Goal: Transaction & Acquisition: Purchase product/service

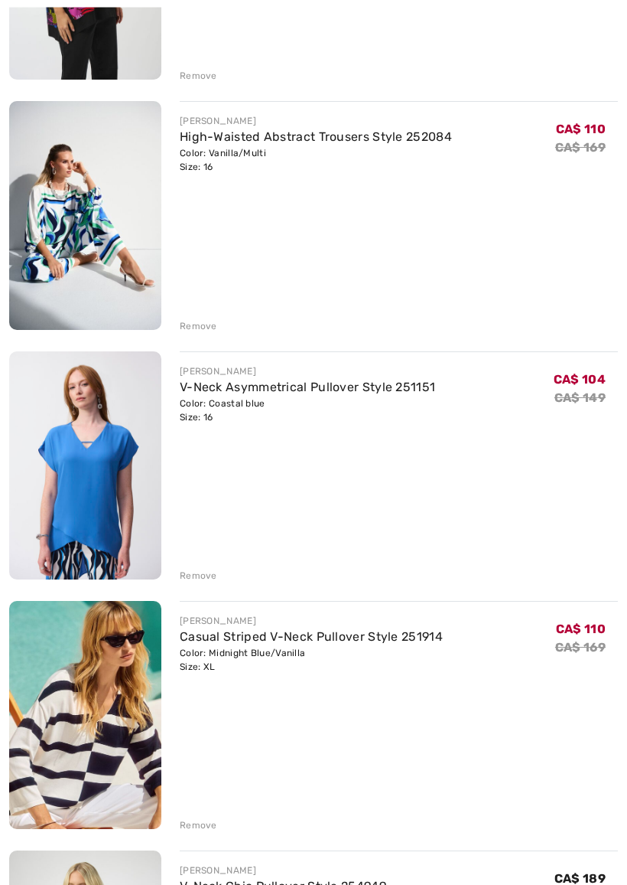
scroll to position [874, 0]
click at [205, 779] on div "Remove" at bounding box center [198, 825] width 37 height 14
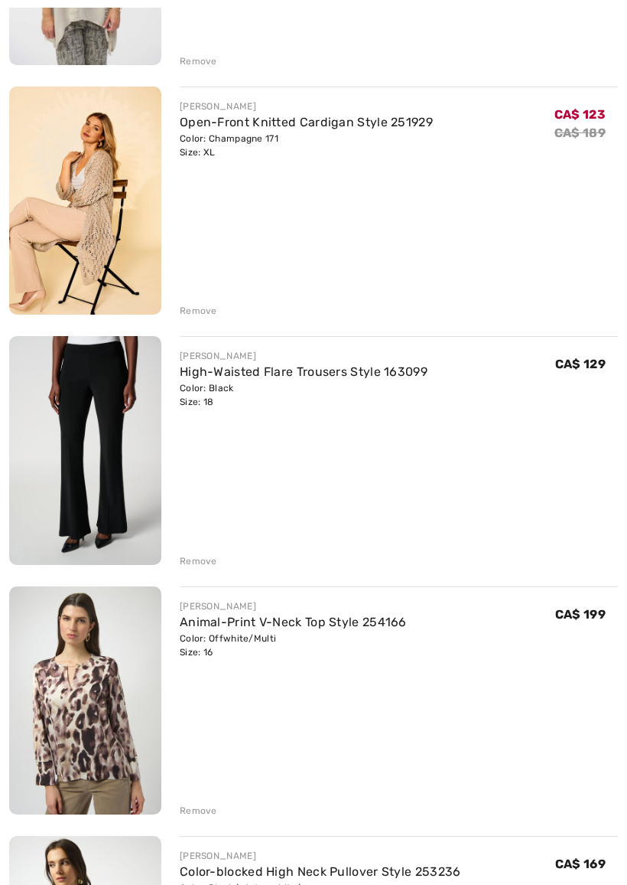
scroll to position [2636, 0]
click at [213, 560] on div "Remove" at bounding box center [198, 560] width 37 height 14
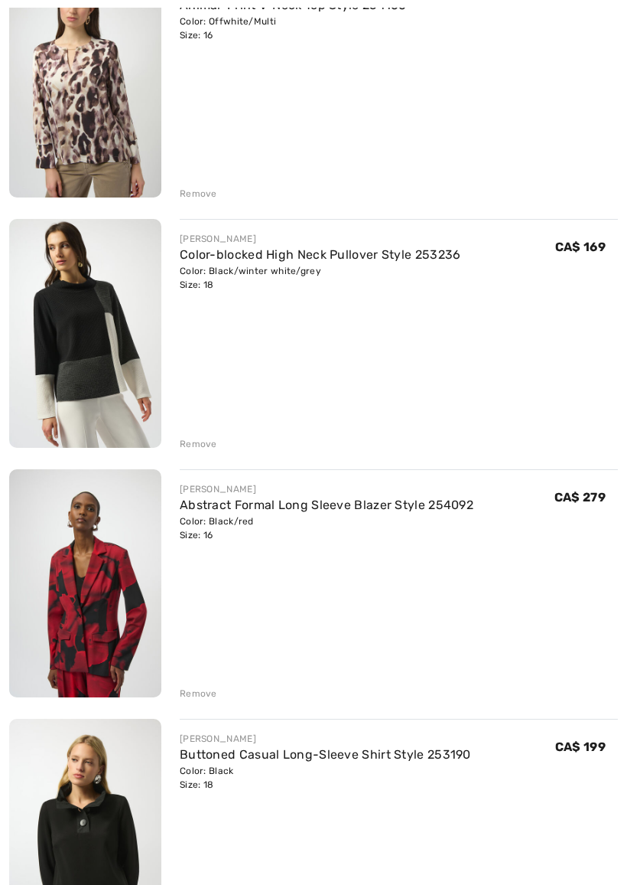
scroll to position [3003, 0]
click at [212, 688] on div "Remove" at bounding box center [198, 693] width 37 height 14
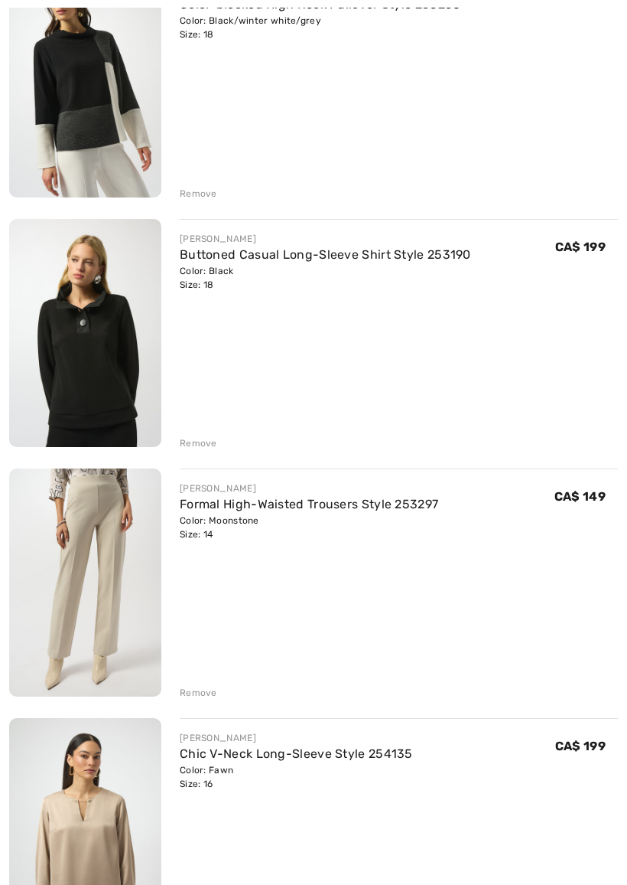
scroll to position [3254, 0]
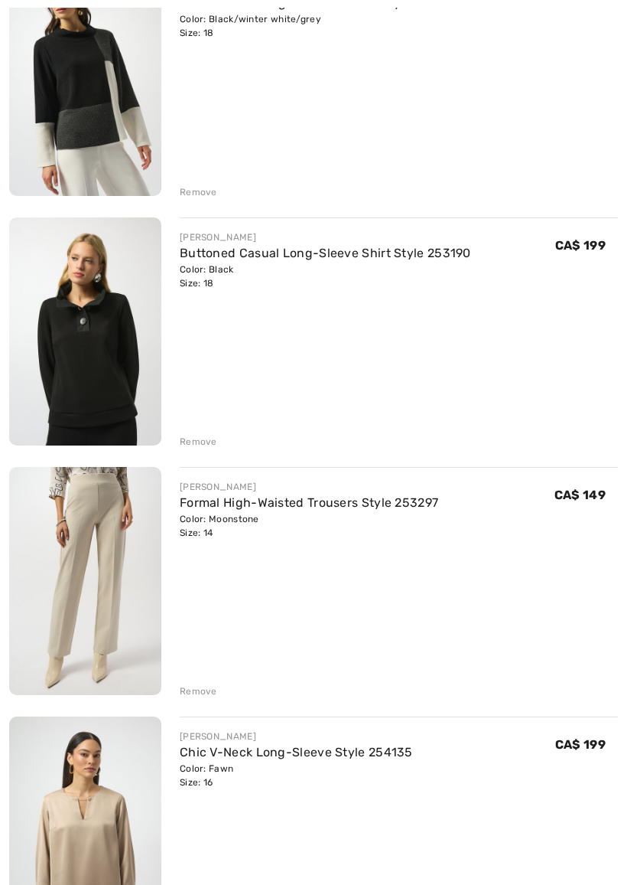
click at [214, 508] on link "Formal High-Waisted Trousers Style 253297" at bounding box center [309, 502] width 259 height 15
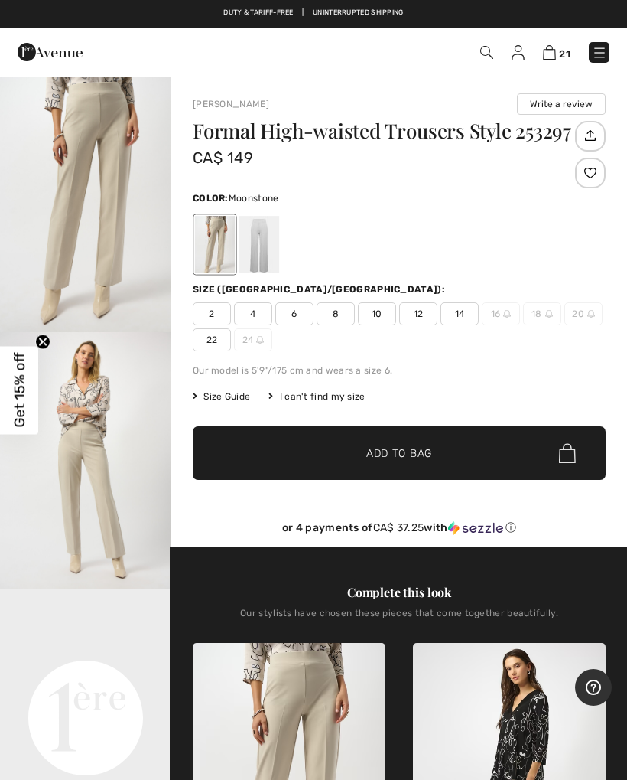
click at [270, 242] on div at bounding box center [260, 244] width 40 height 57
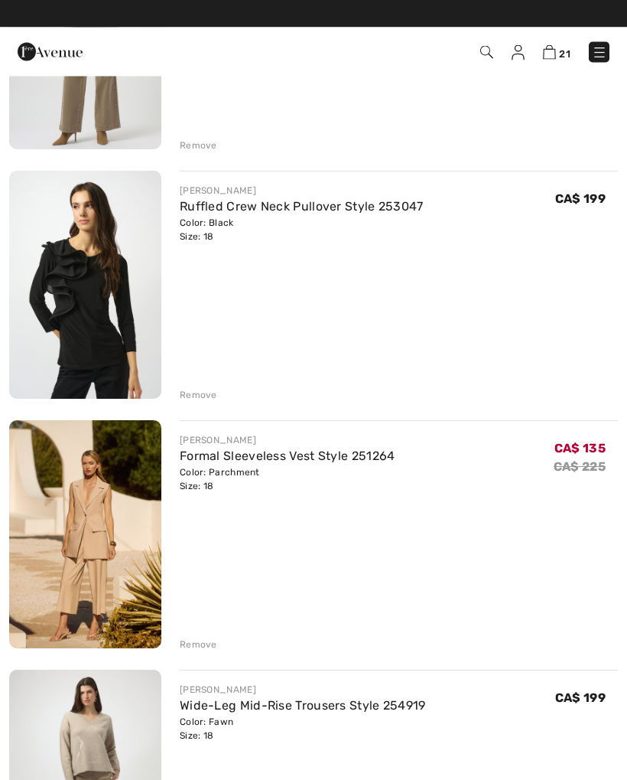
scroll to position [4297, 0]
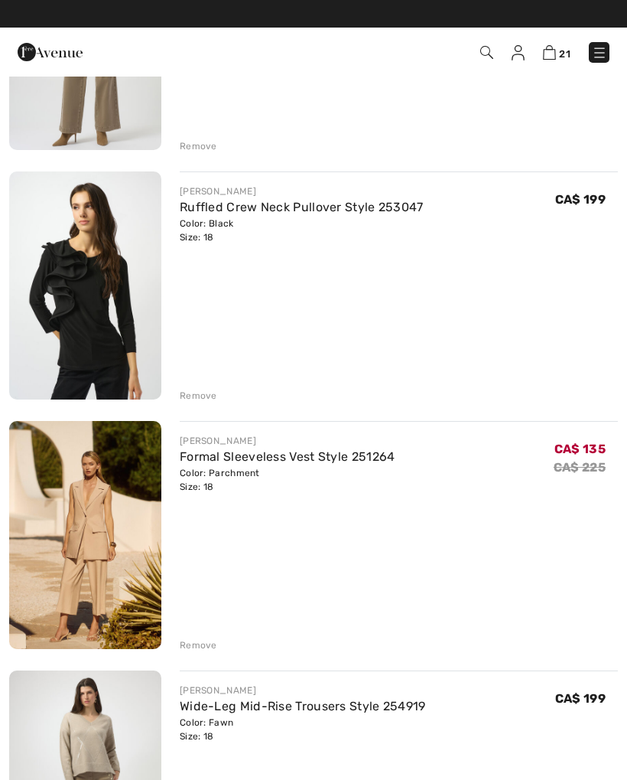
click at [210, 641] on div "Remove" at bounding box center [198, 645] width 37 height 14
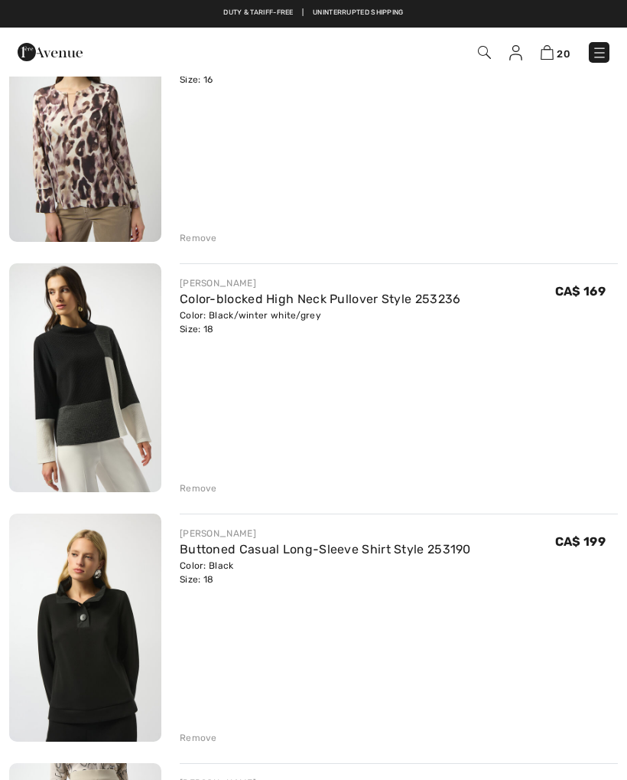
scroll to position [2956, 0]
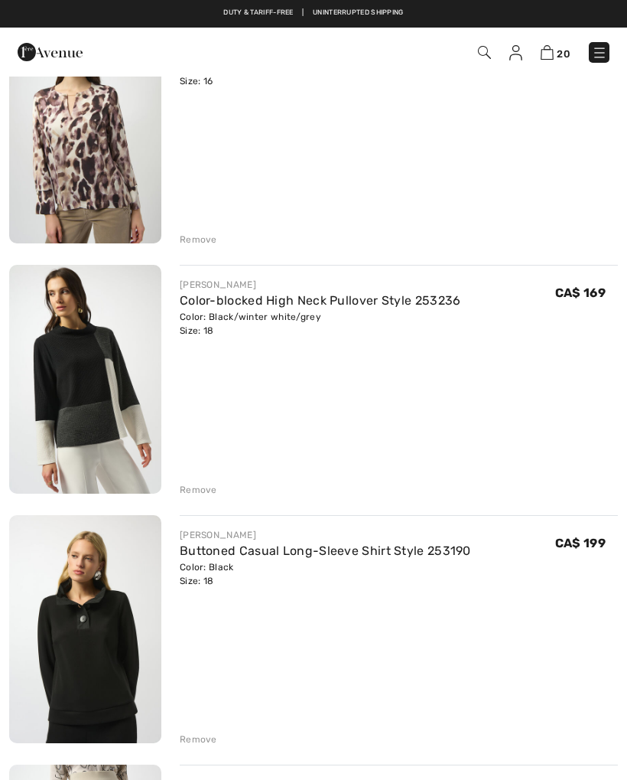
click at [124, 645] on img at bounding box center [85, 629] width 152 height 228
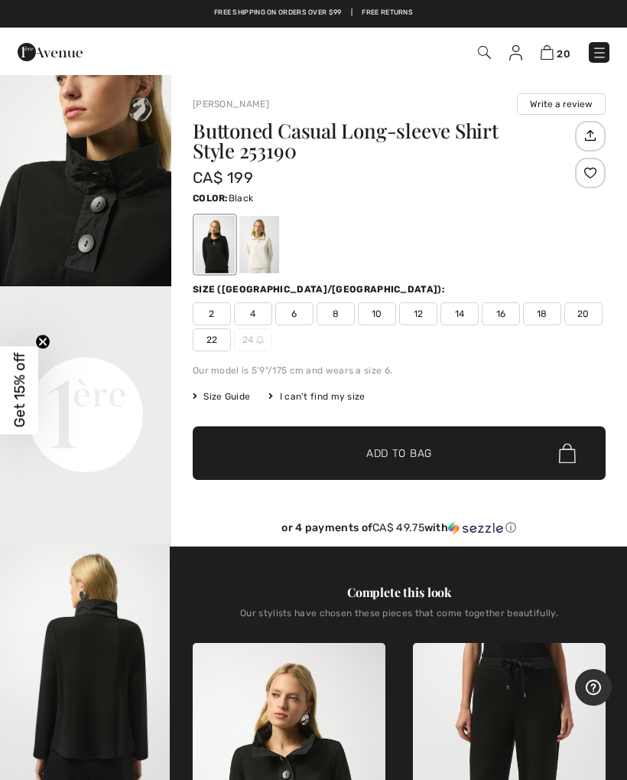
scroll to position [304, 0]
click at [568, 43] on link "20" at bounding box center [556, 52] width 30 height 18
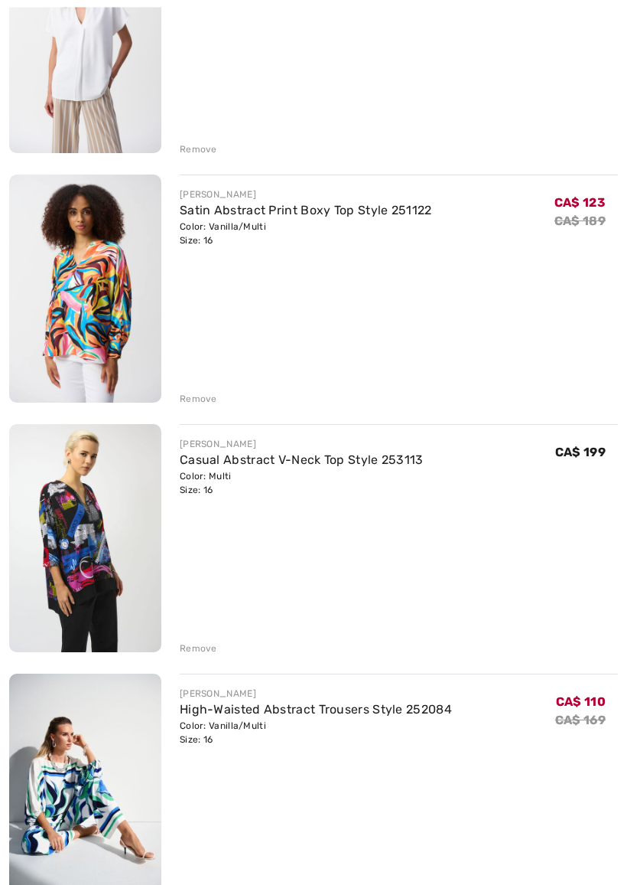
scroll to position [302, 0]
click at [114, 556] on img at bounding box center [85, 537] width 152 height 228
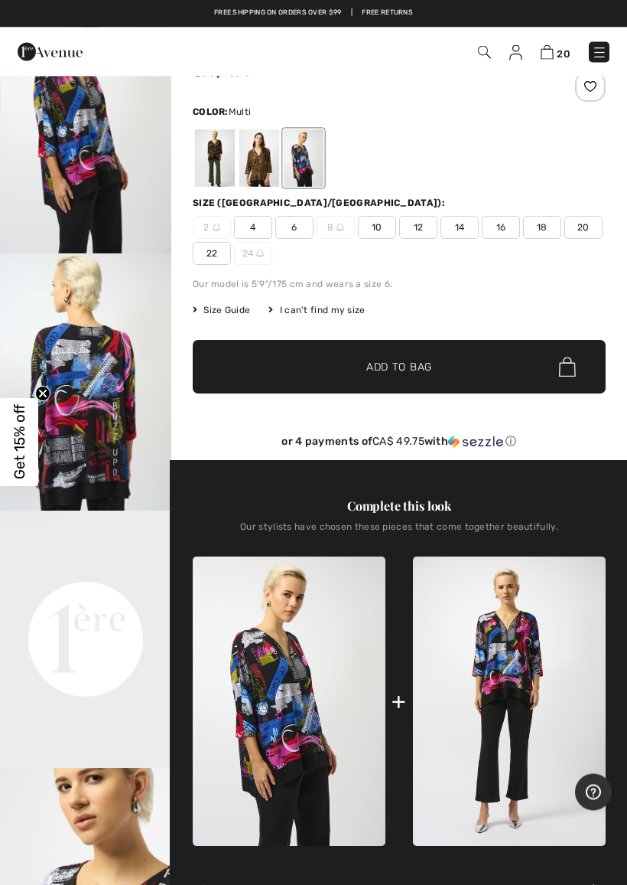
scroll to position [86, 0]
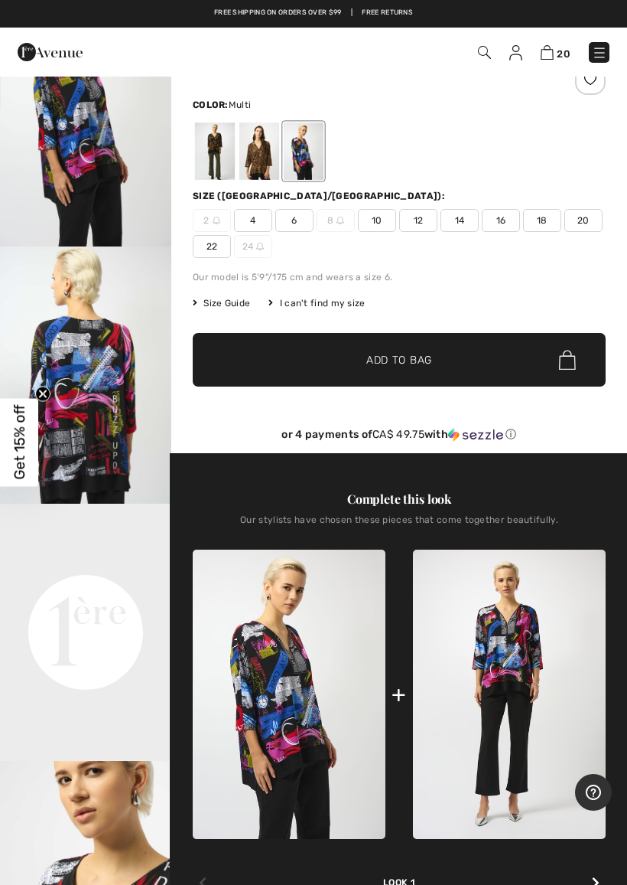
click at [539, 712] on img at bounding box center [509, 693] width 193 height 289
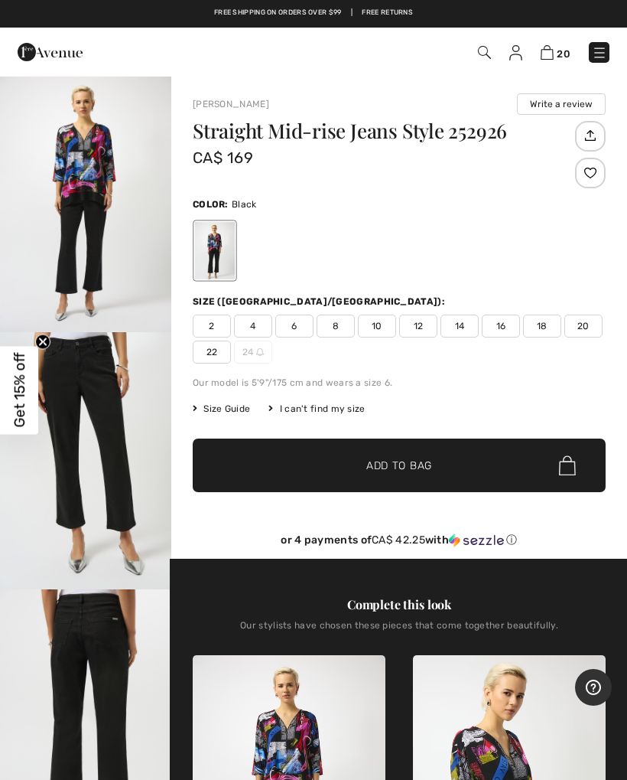
click at [549, 318] on span "18" at bounding box center [542, 325] width 38 height 23
click at [424, 463] on span "Add to Bag" at bounding box center [400, 466] width 66 height 16
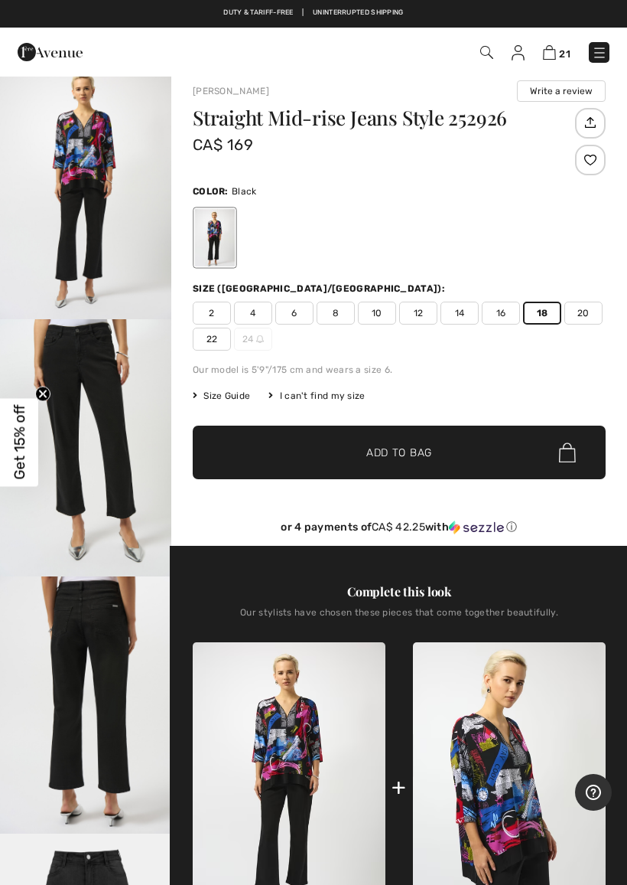
click at [383, 461] on span "✔ Added to Bag Add to Bag" at bounding box center [399, 452] width 413 height 54
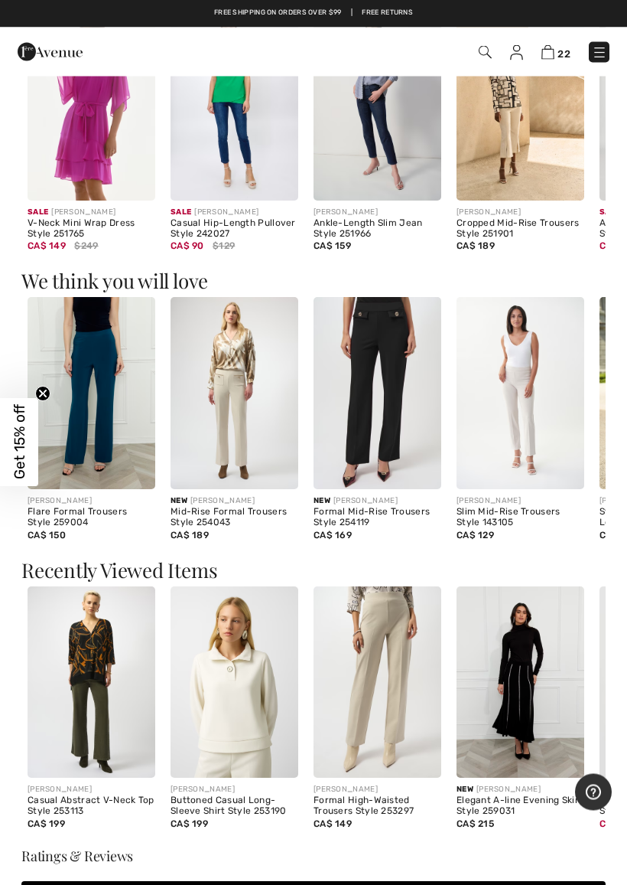
scroll to position [1380, 0]
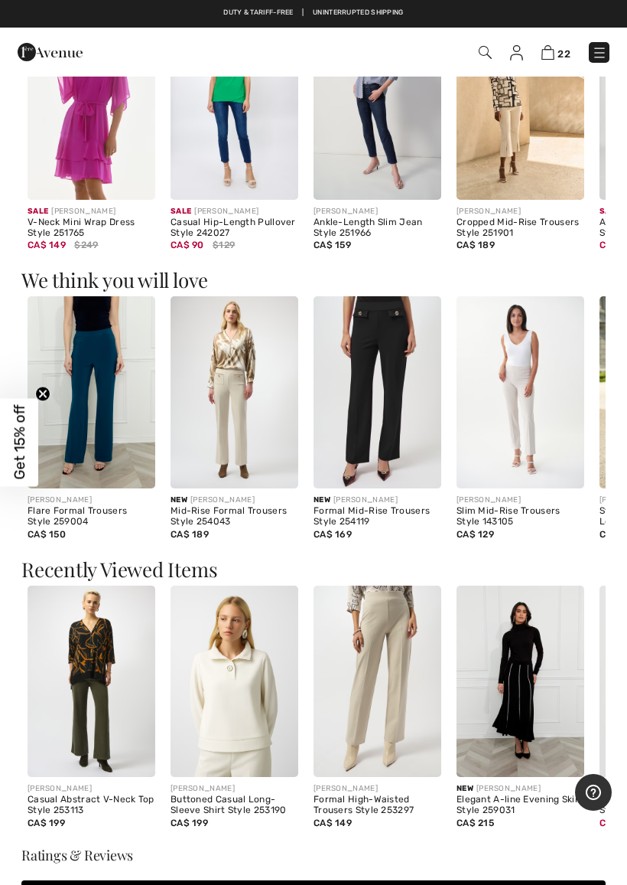
click at [249, 412] on img at bounding box center [235, 392] width 128 height 192
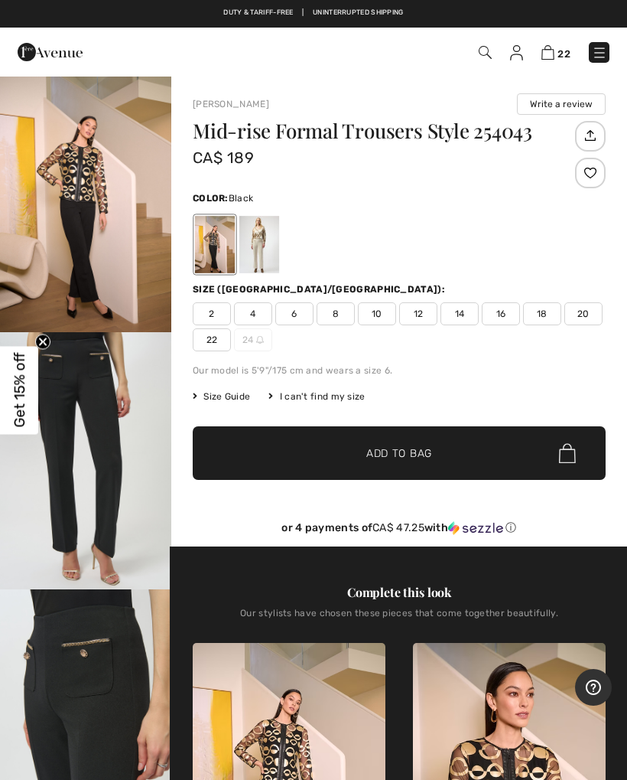
click at [547, 305] on span "18" at bounding box center [542, 313] width 38 height 23
click at [274, 247] on div at bounding box center [260, 244] width 40 height 57
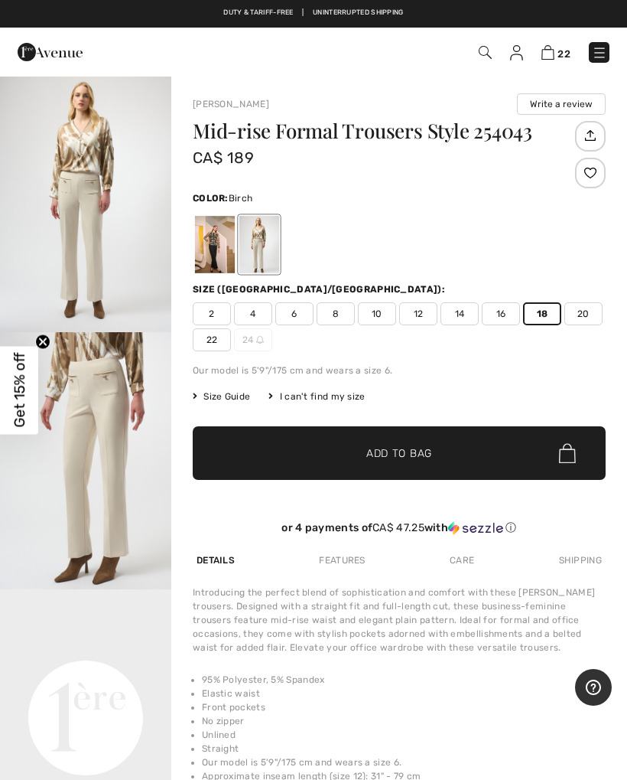
click at [219, 252] on div at bounding box center [215, 244] width 40 height 57
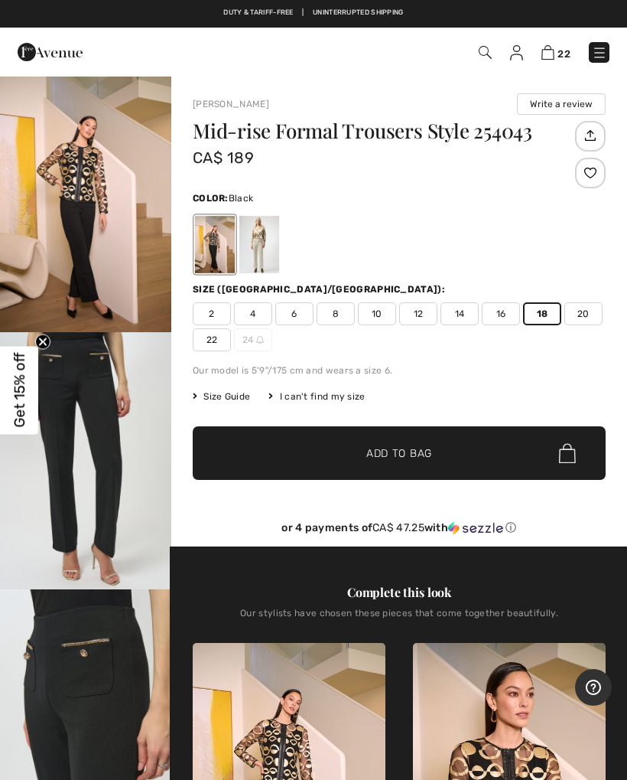
click at [267, 253] on div at bounding box center [260, 244] width 40 height 57
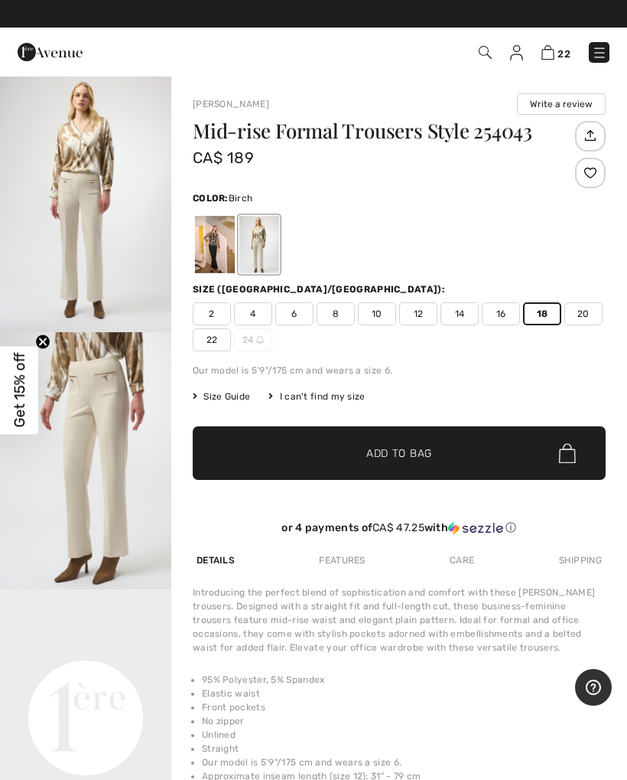
click at [404, 448] on span "Add to Bag" at bounding box center [400, 453] width 66 height 16
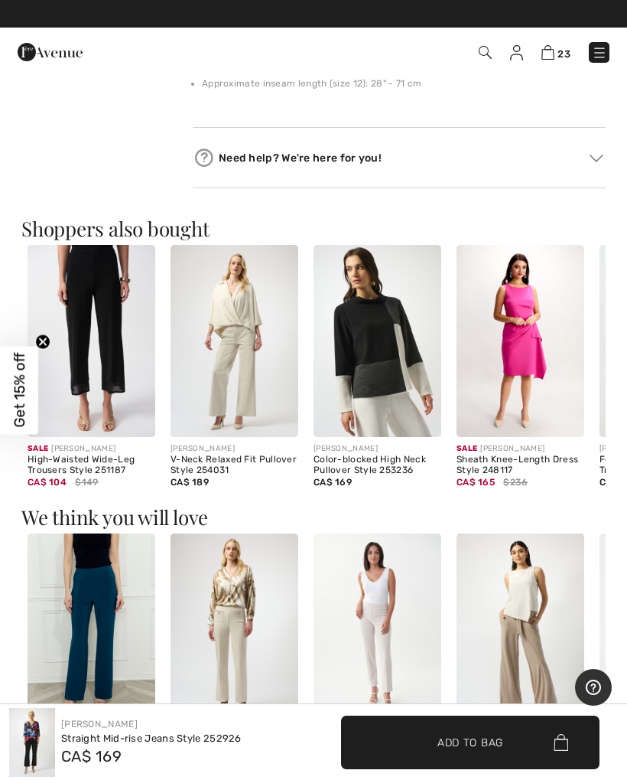
scroll to position [1141, 0]
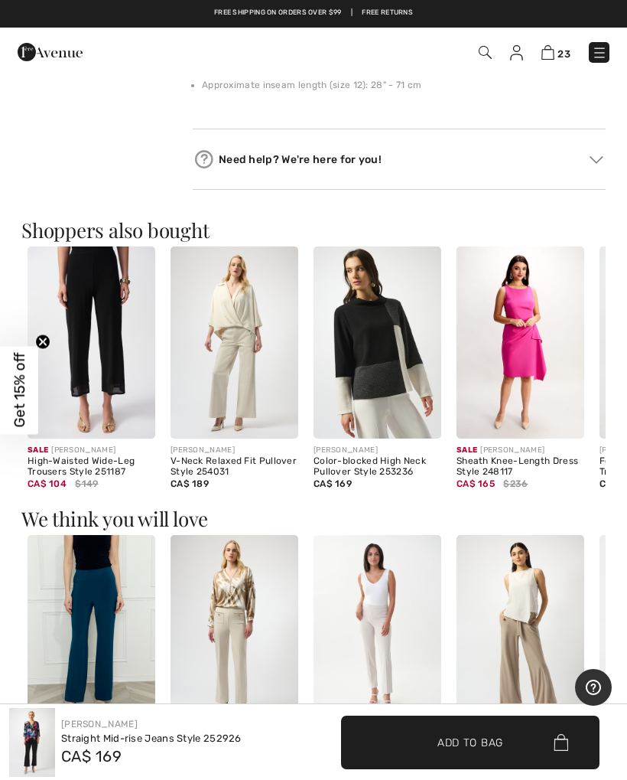
click at [269, 319] on img at bounding box center [235, 342] width 128 height 192
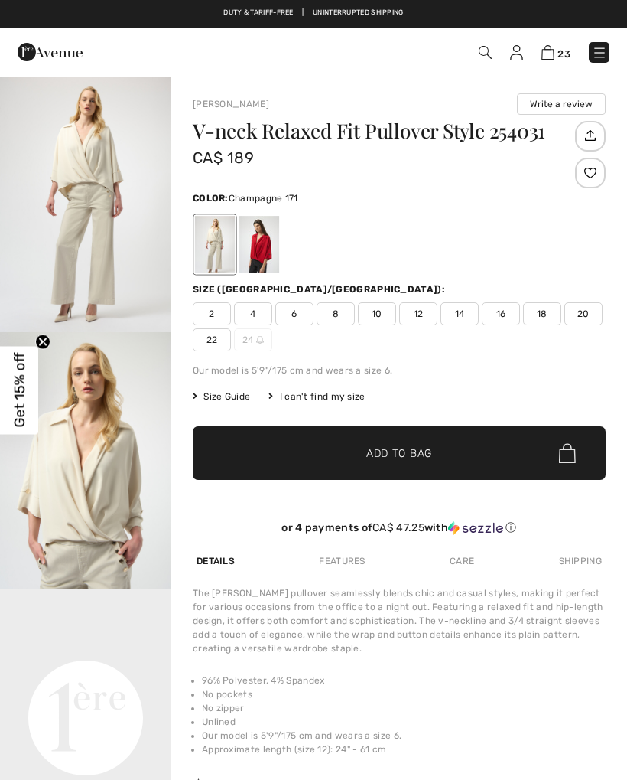
checkbox input "true"
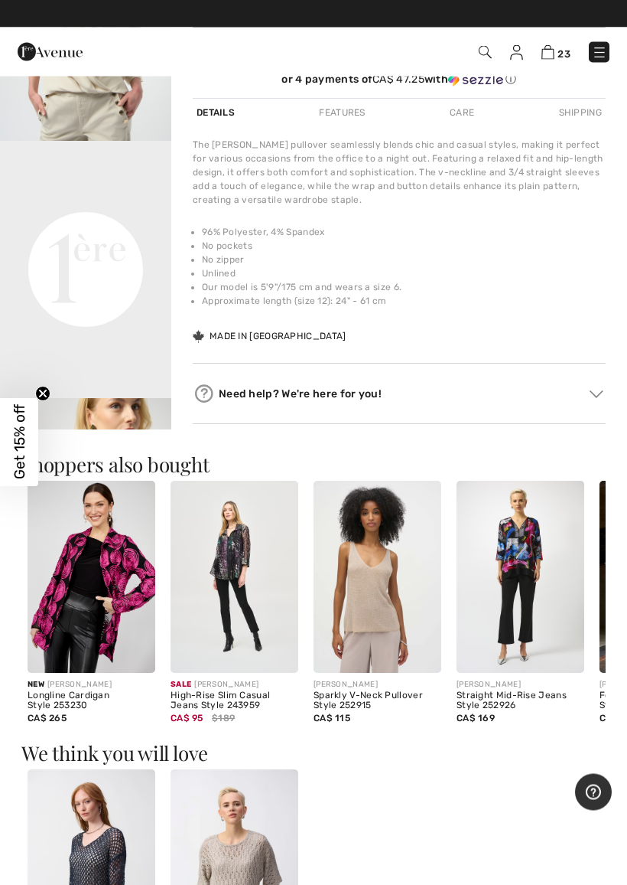
scroll to position [448, 0]
click at [127, 579] on img at bounding box center [92, 577] width 128 height 192
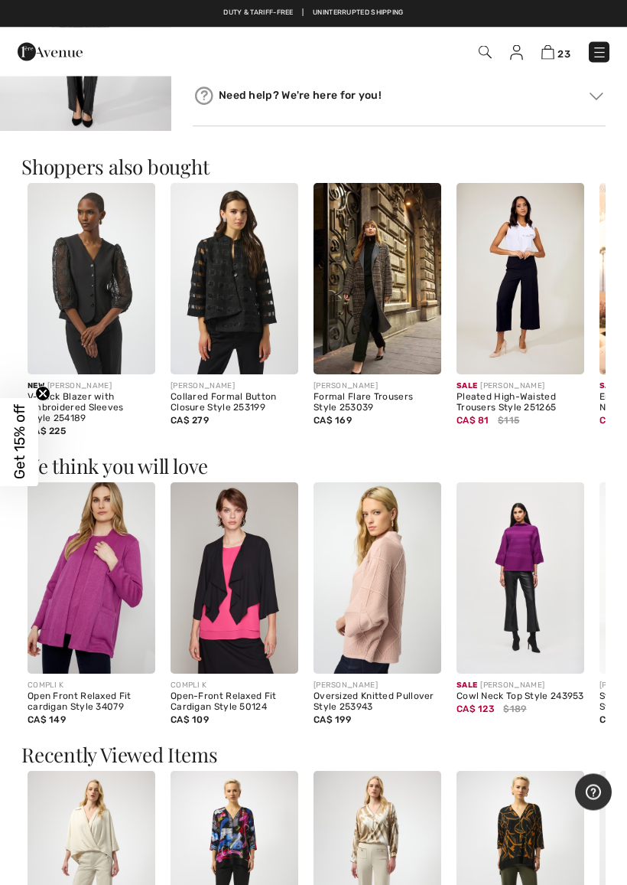
scroll to position [1210, 0]
click at [393, 605] on img at bounding box center [378, 578] width 128 height 192
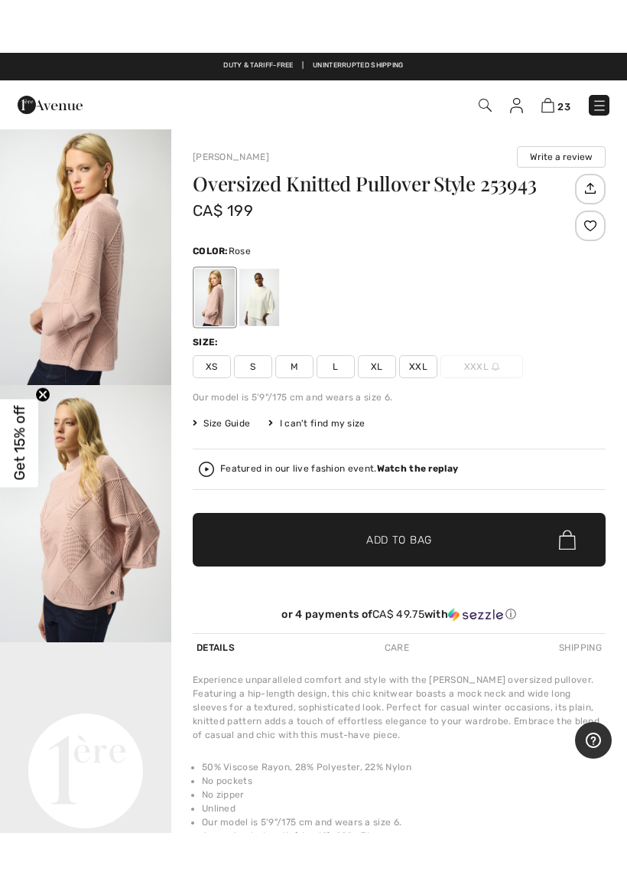
scroll to position [44, 0]
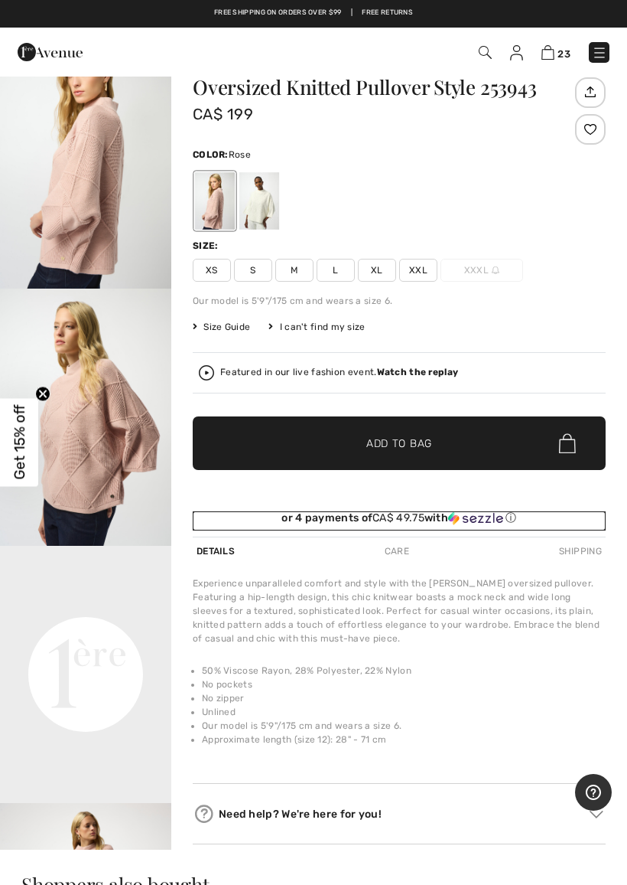
click at [542, 530] on div "or 4 payments of CA$ 49.75 with ⓘ" at bounding box center [399, 520] width 413 height 19
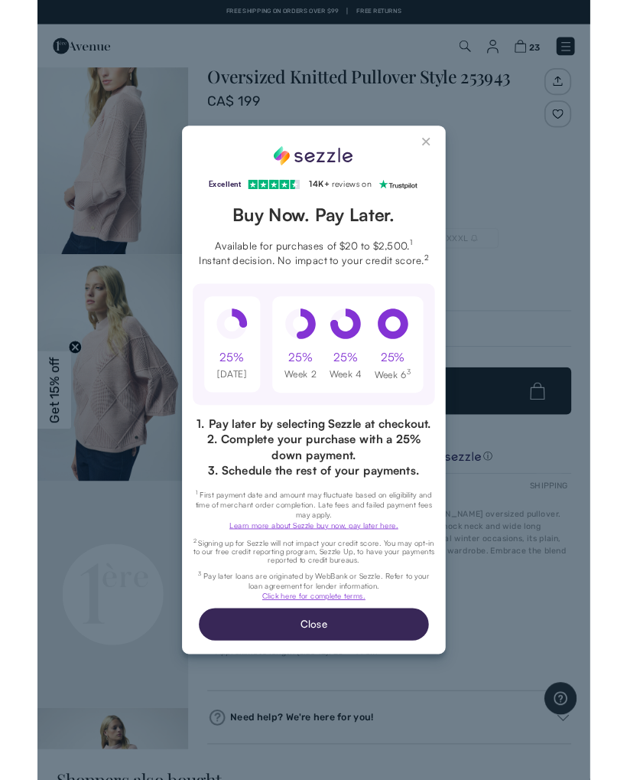
scroll to position [0, 0]
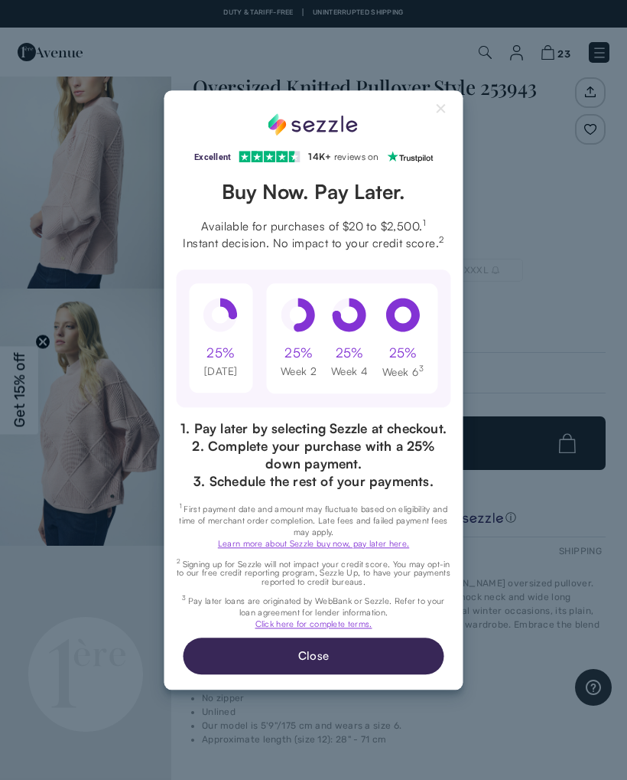
click at [452, 92] on div "Excellent 4.3 out of 5 star rating on Trustpilot 1" at bounding box center [314, 389] width 299 height 599
click at [442, 103] on button "Close Sezzle Modal" at bounding box center [442, 112] width 18 height 18
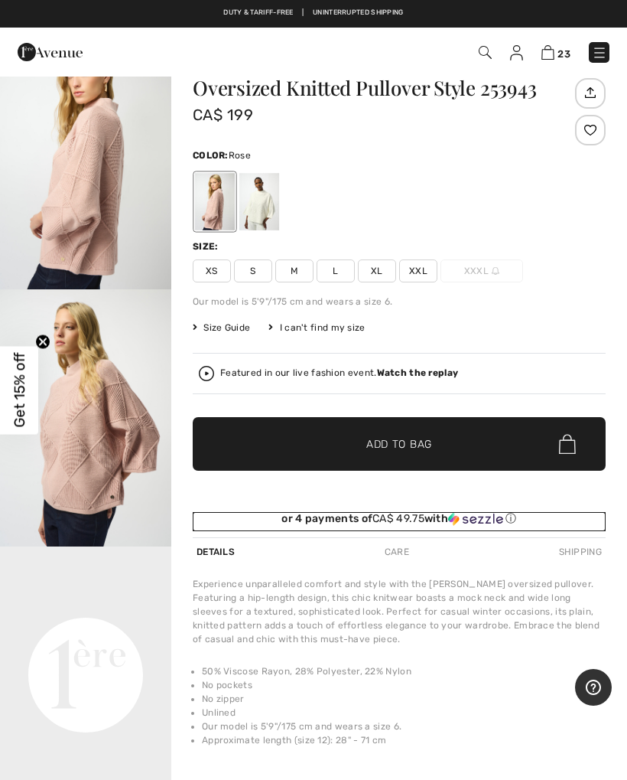
scroll to position [44, 0]
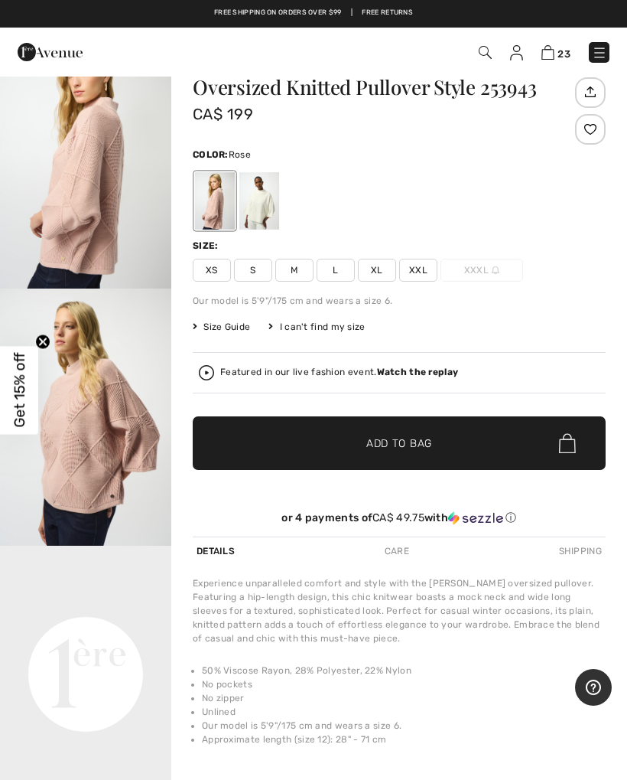
click at [121, 425] on img "2 / 4" at bounding box center [85, 416] width 171 height 257
click at [606, 44] on link at bounding box center [599, 52] width 21 height 21
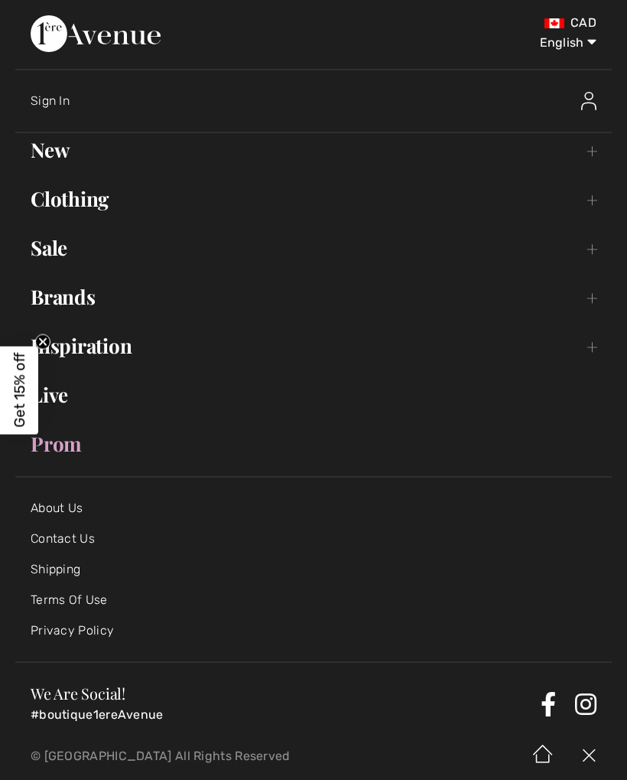
click at [125, 344] on link "Inspiration Toggle submenu" at bounding box center [313, 346] width 597 height 34
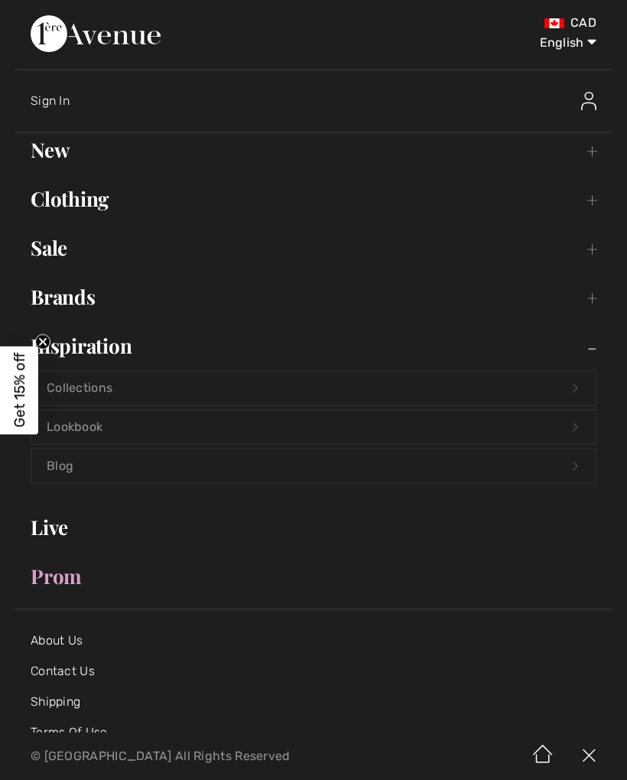
click at [109, 380] on link "Collections Open submenu" at bounding box center [313, 388] width 565 height 34
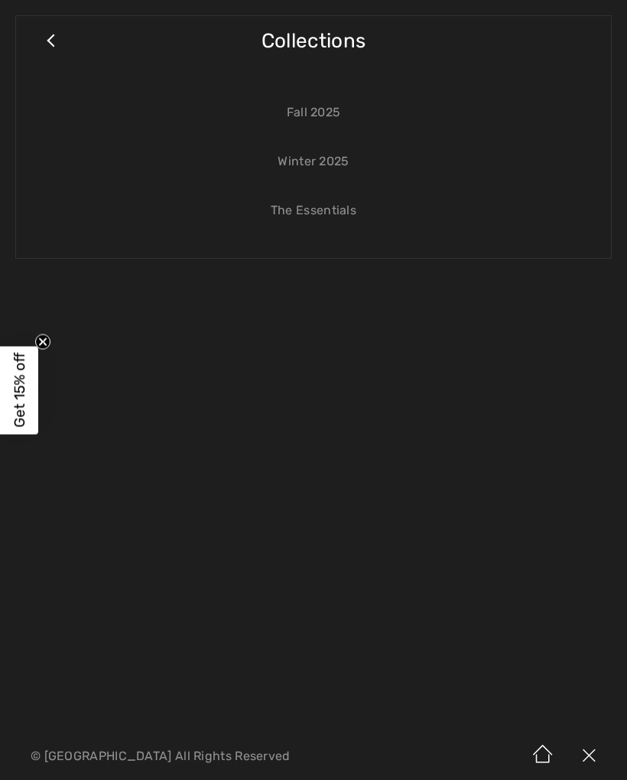
click at [337, 109] on link "Fall 2025" at bounding box center [313, 113] width 565 height 34
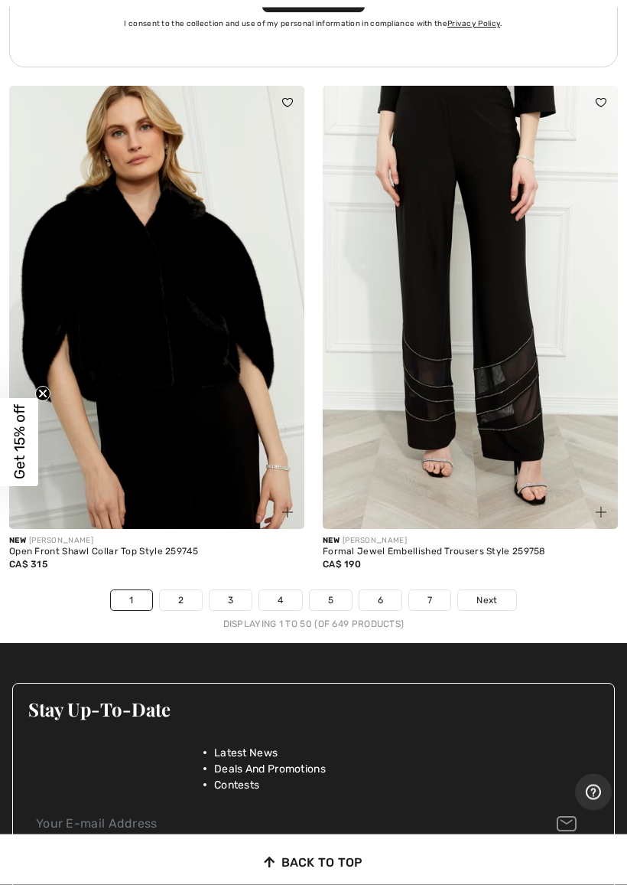
scroll to position [13056, 0]
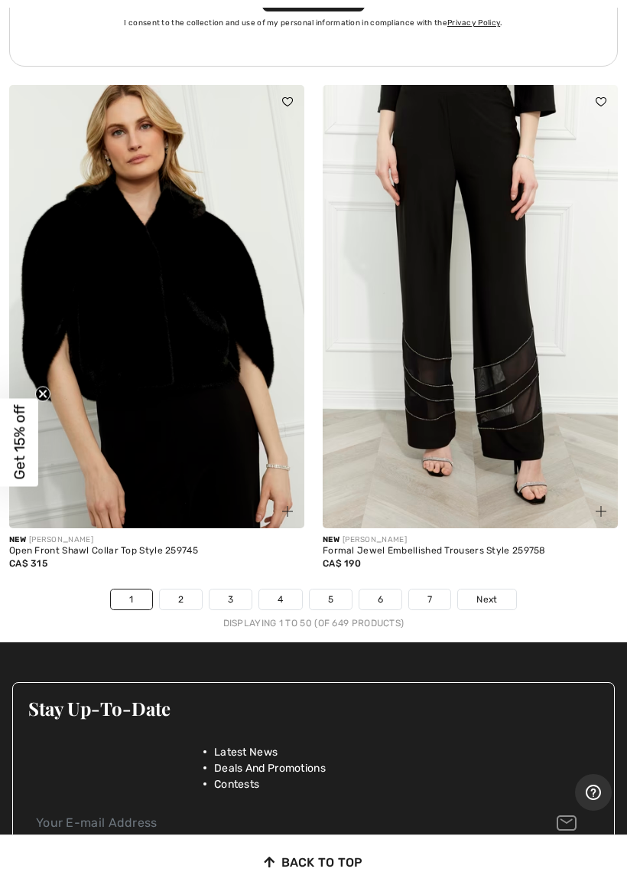
click at [442, 589] on link "7" at bounding box center [429, 599] width 41 height 20
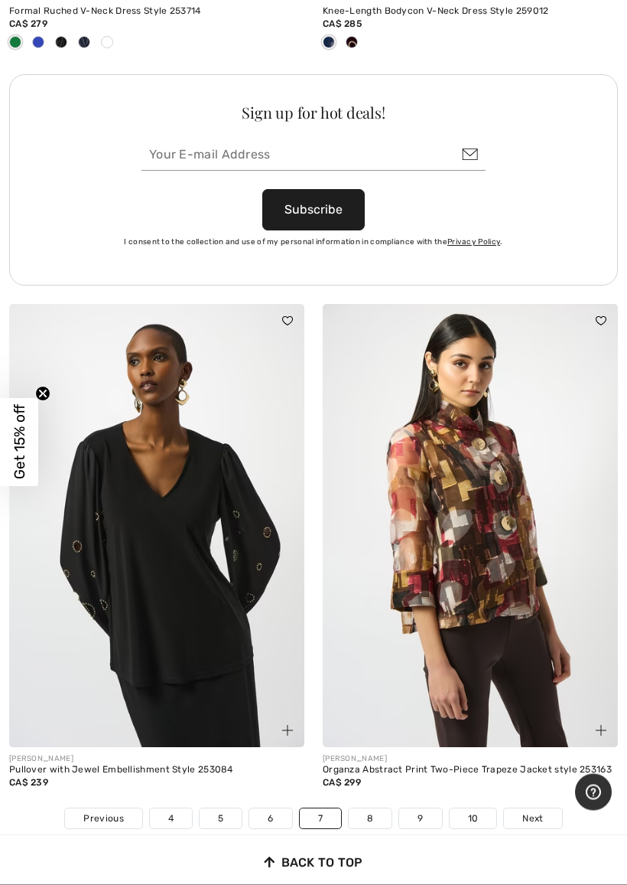
scroll to position [12862, 0]
click at [593, 504] on img at bounding box center [470, 525] width 295 height 443
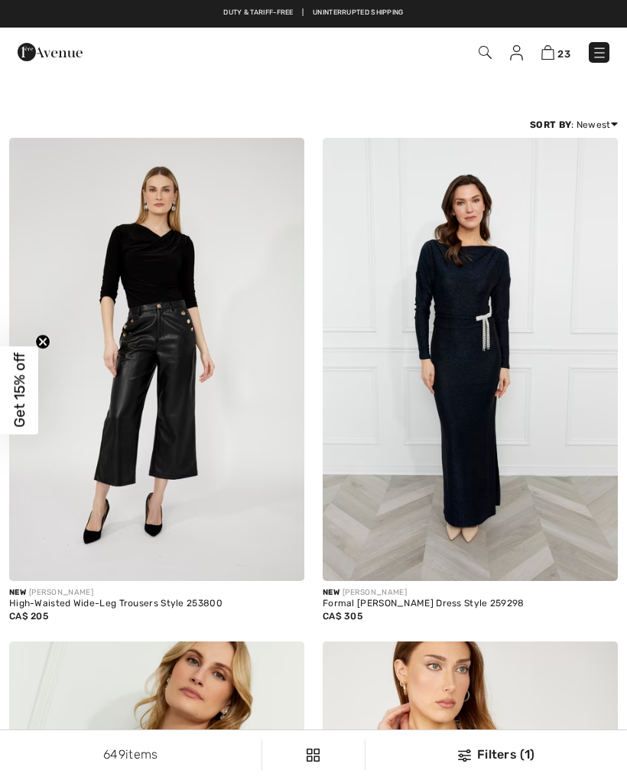
checkbox input "true"
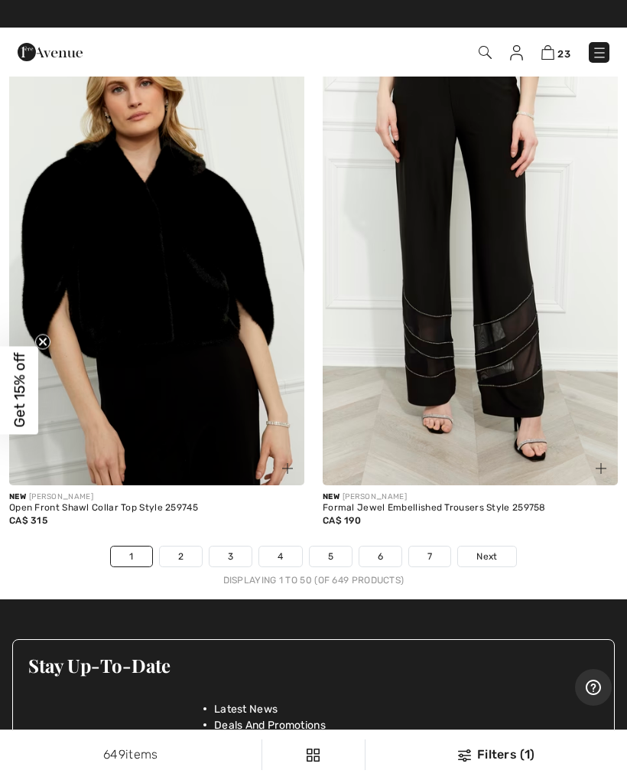
click at [396, 546] on link "6" at bounding box center [381, 556] width 42 height 20
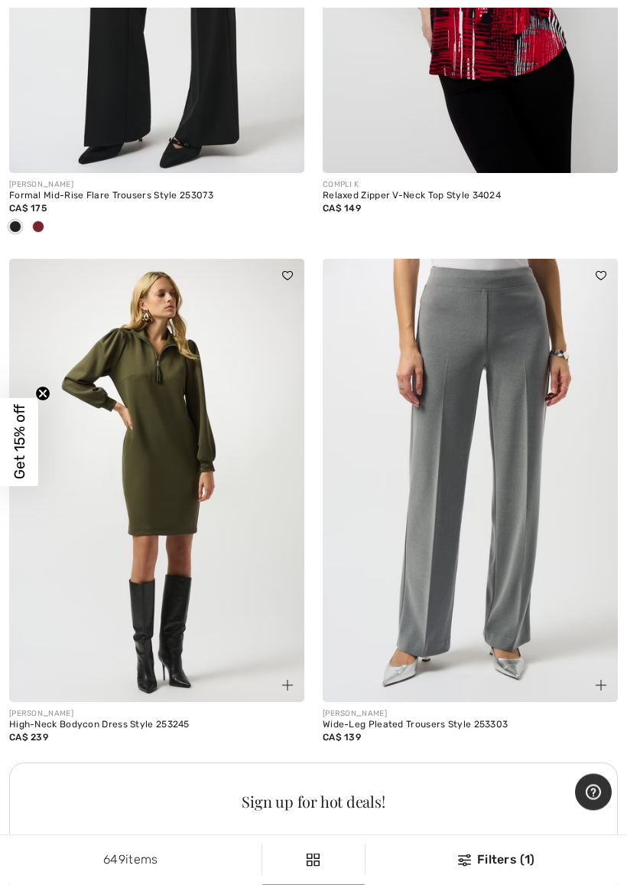
scroll to position [5597, 0]
click at [525, 522] on img at bounding box center [470, 480] width 295 height 443
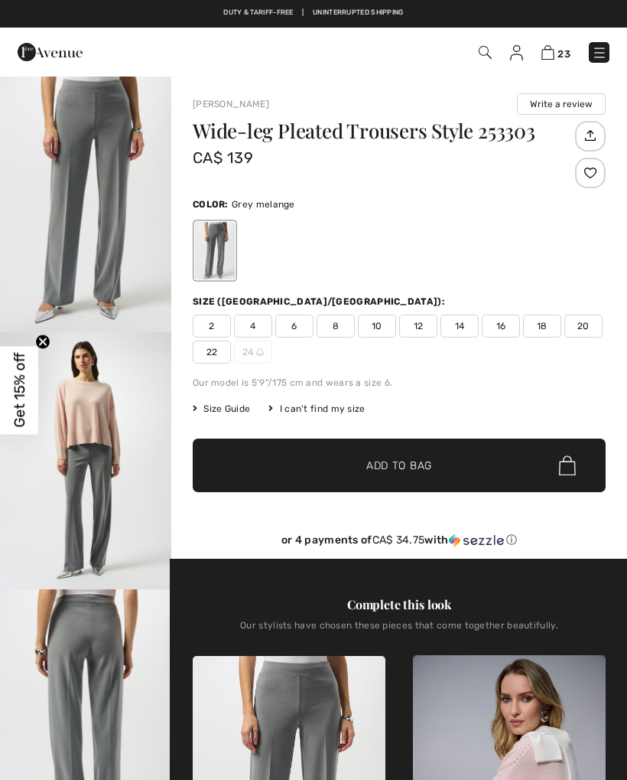
checkbox input "true"
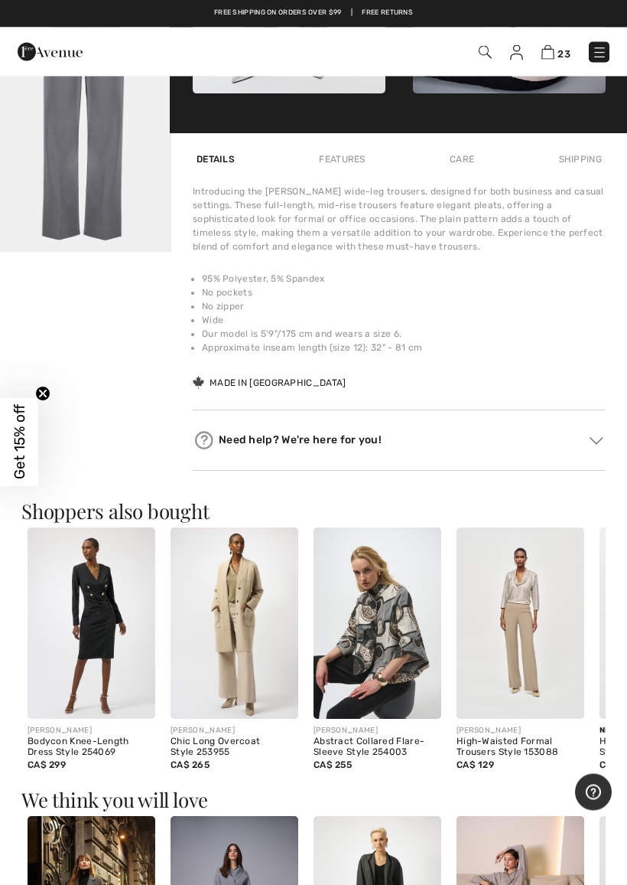
scroll to position [852, 0]
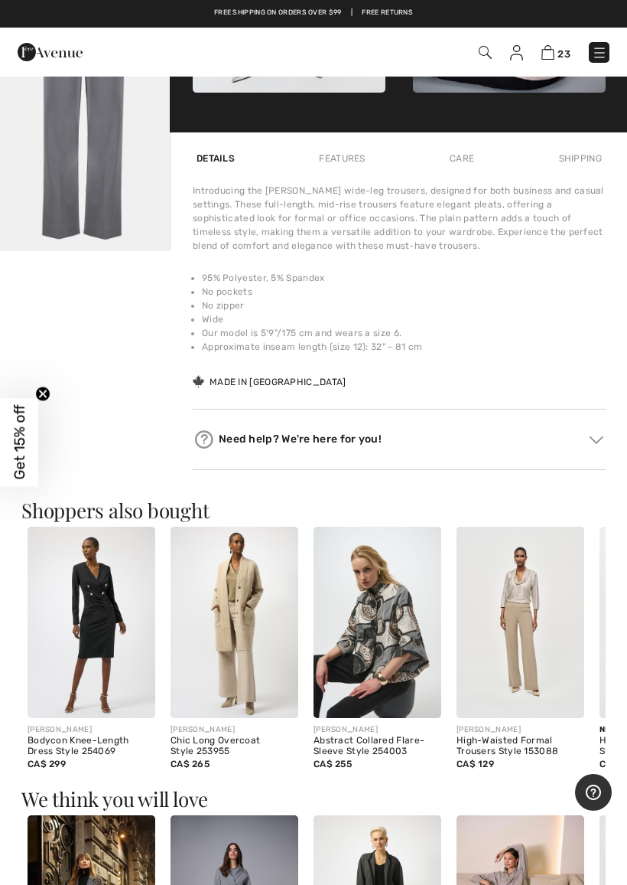
click at [537, 661] on img at bounding box center [521, 622] width 128 height 192
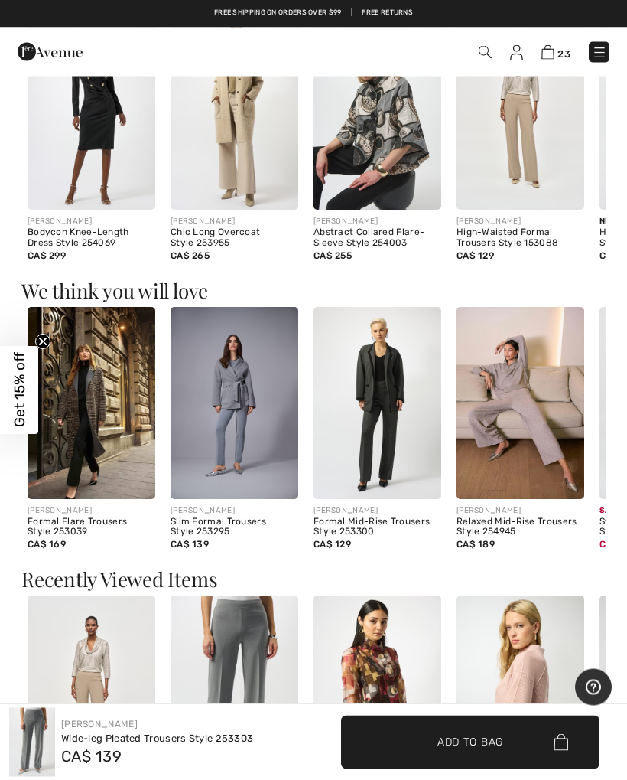
scroll to position [1354, 0]
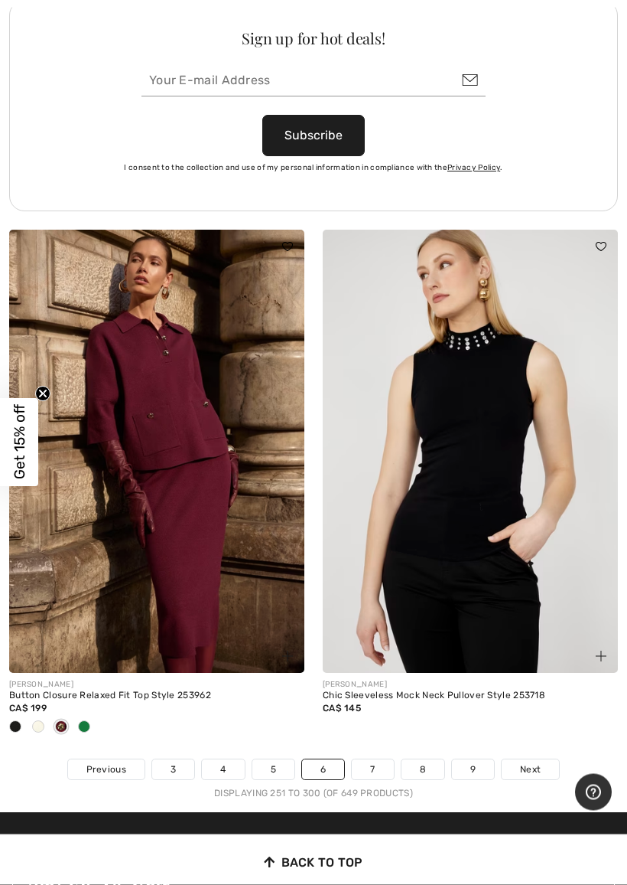
scroll to position [12937, 0]
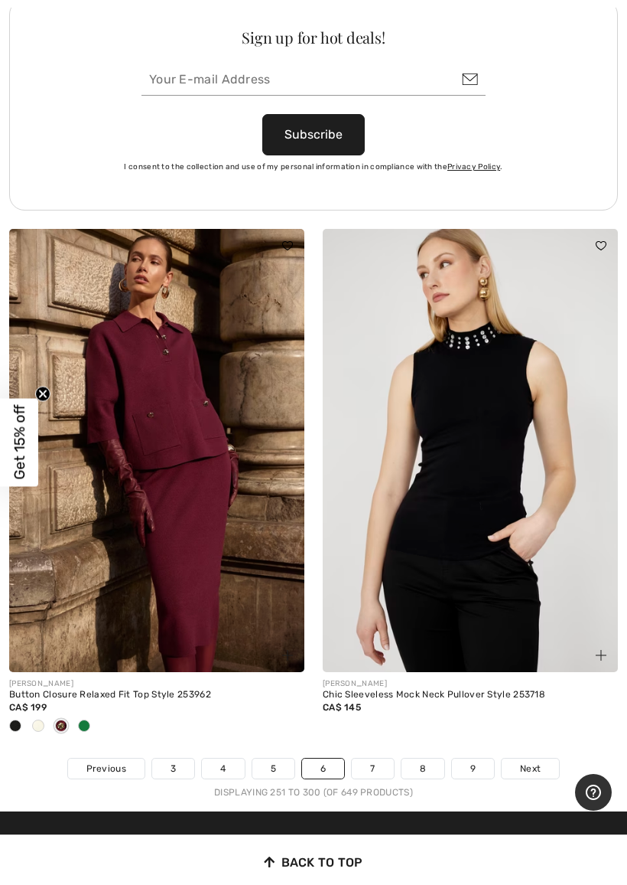
click at [183, 391] on img at bounding box center [156, 450] width 295 height 443
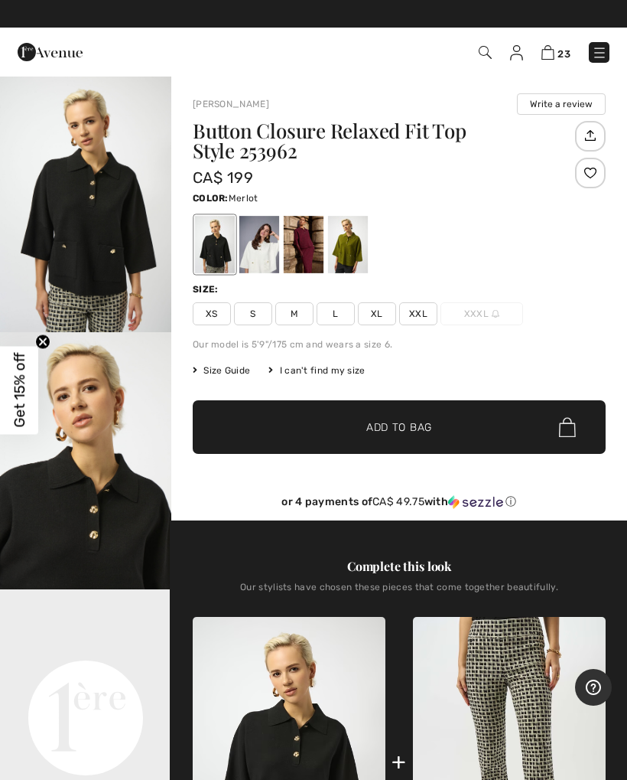
click at [318, 250] on div at bounding box center [304, 244] width 40 height 57
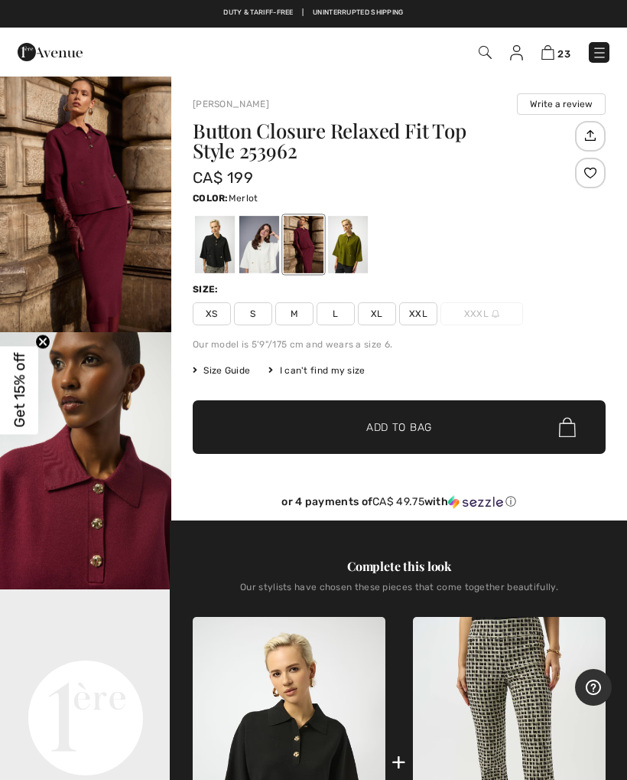
click at [319, 249] on div at bounding box center [304, 244] width 40 height 57
click at [317, 252] on div at bounding box center [304, 244] width 40 height 57
click at [128, 508] on img "2 / 6" at bounding box center [85, 460] width 171 height 257
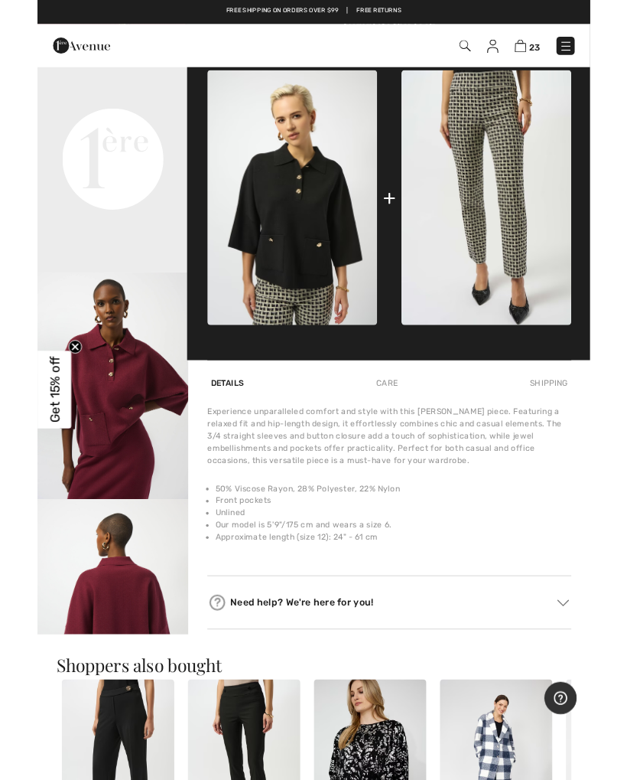
scroll to position [537, 0]
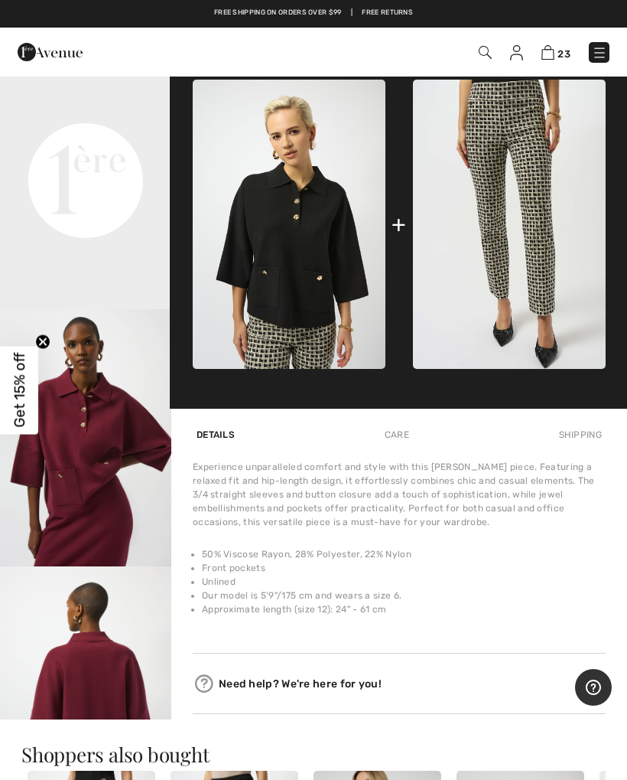
click at [524, 481] on div "Experience unparalleled comfort and style with this [PERSON_NAME] piece. Featur…" at bounding box center [399, 494] width 413 height 69
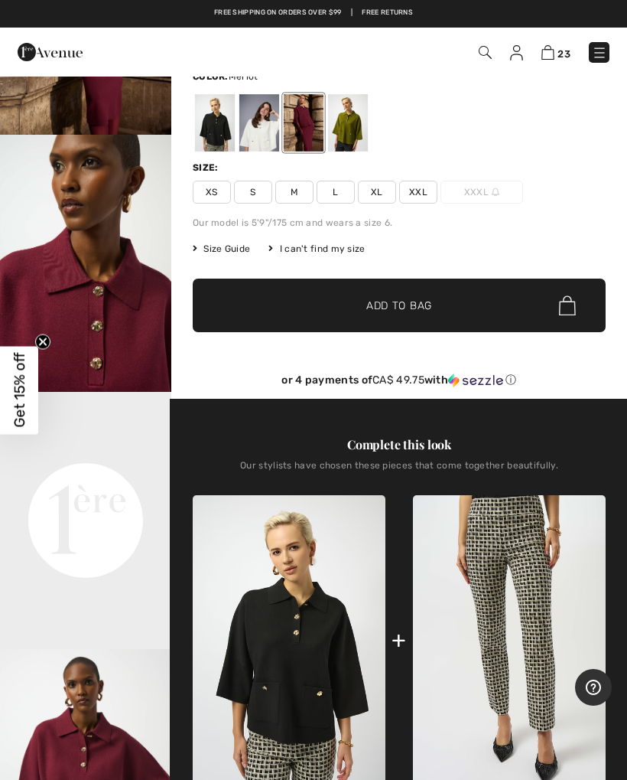
scroll to position [0, 0]
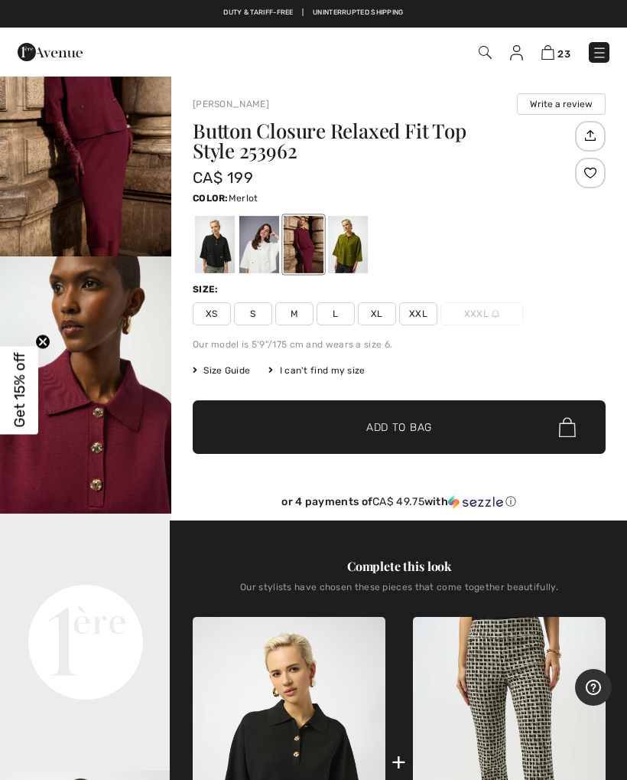
click at [546, 660] on img at bounding box center [509, 761] width 193 height 289
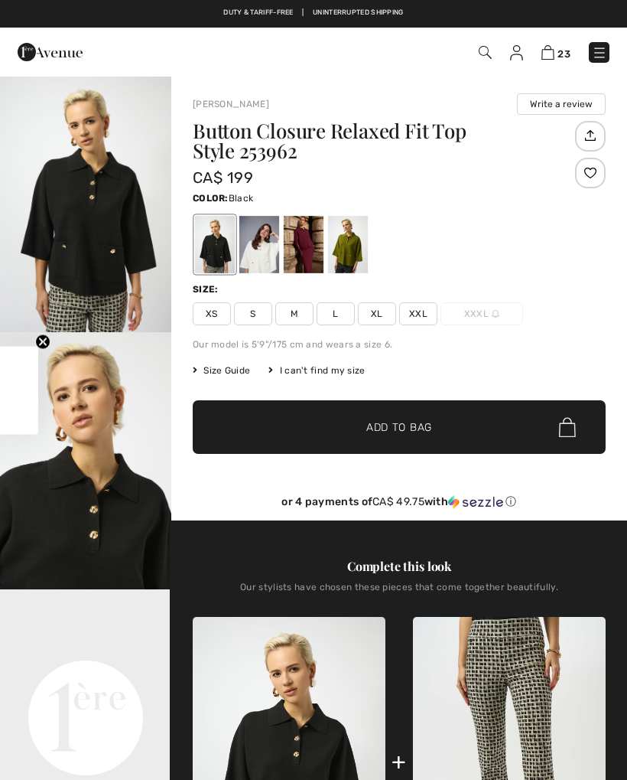
checkbox input "true"
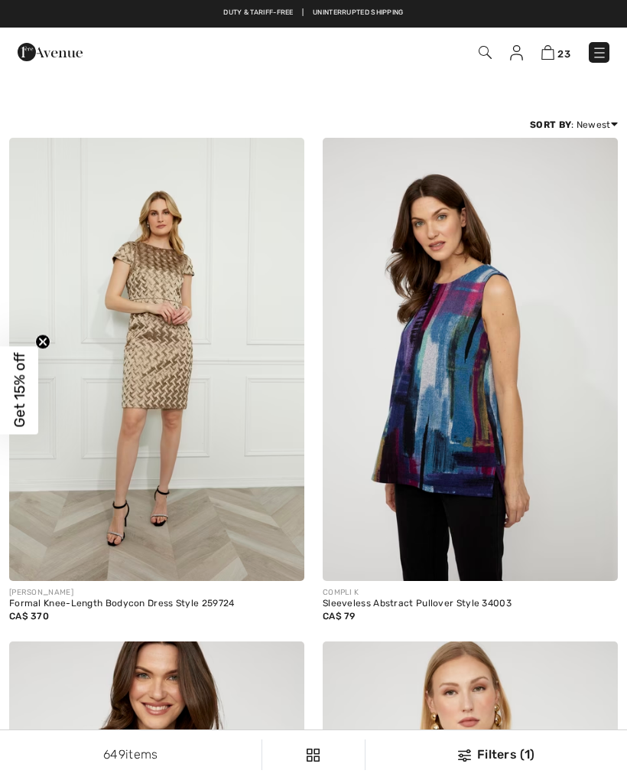
checkbox input "true"
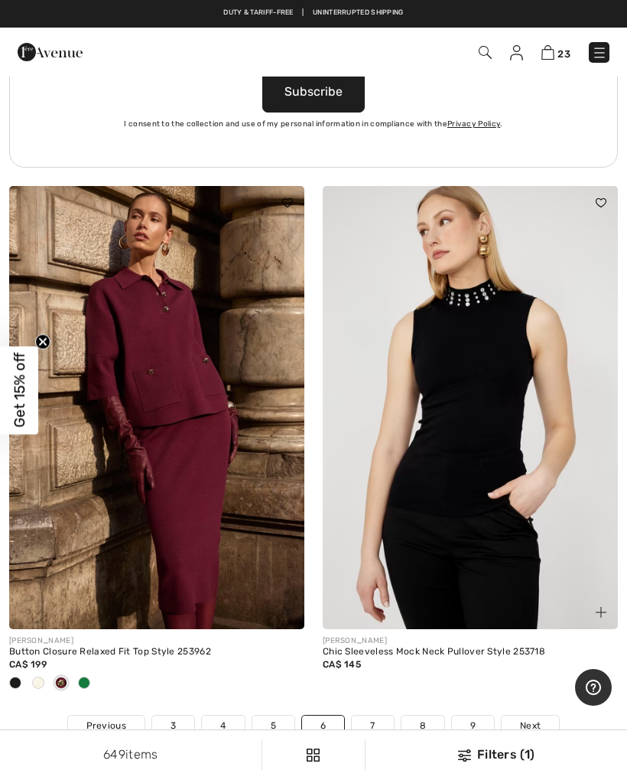
click at [291, 715] on link "5" at bounding box center [274, 725] width 42 height 20
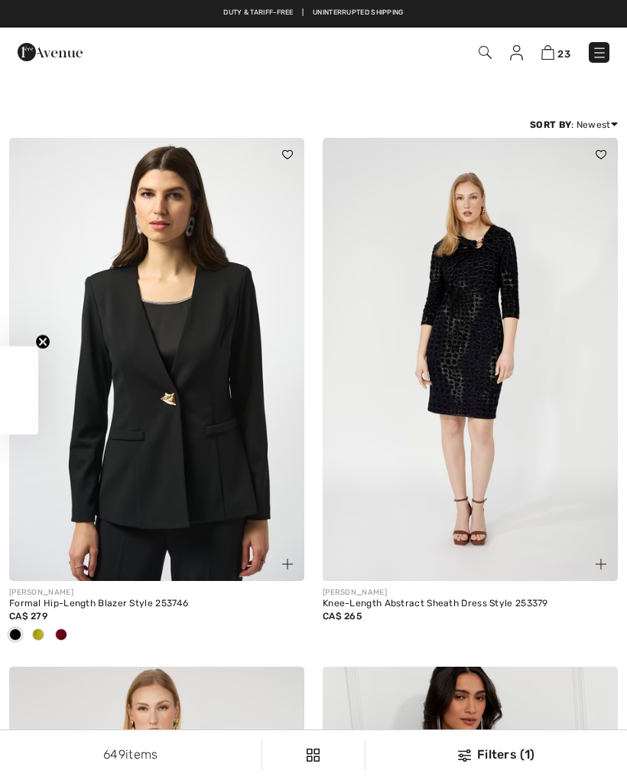
checkbox input "true"
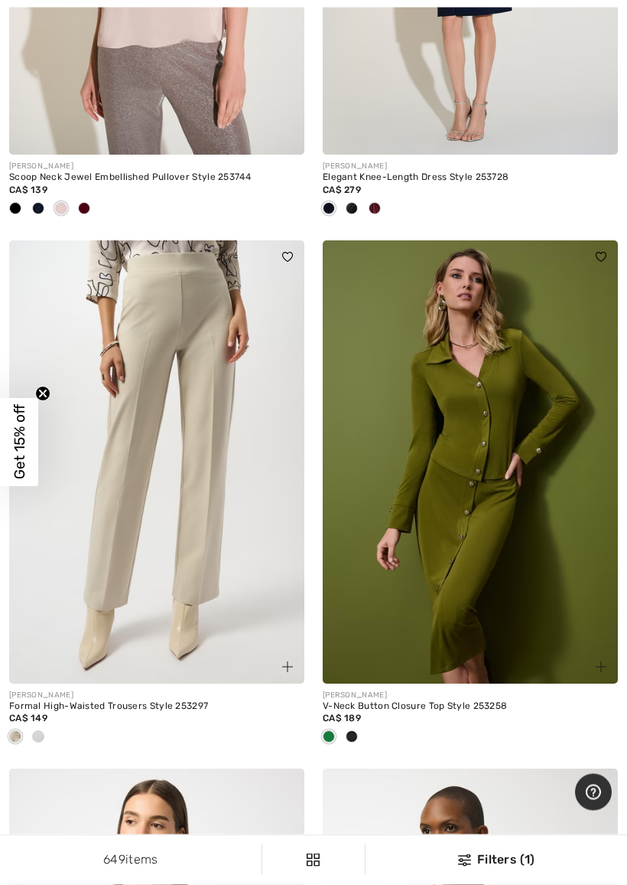
scroll to position [4660, 0]
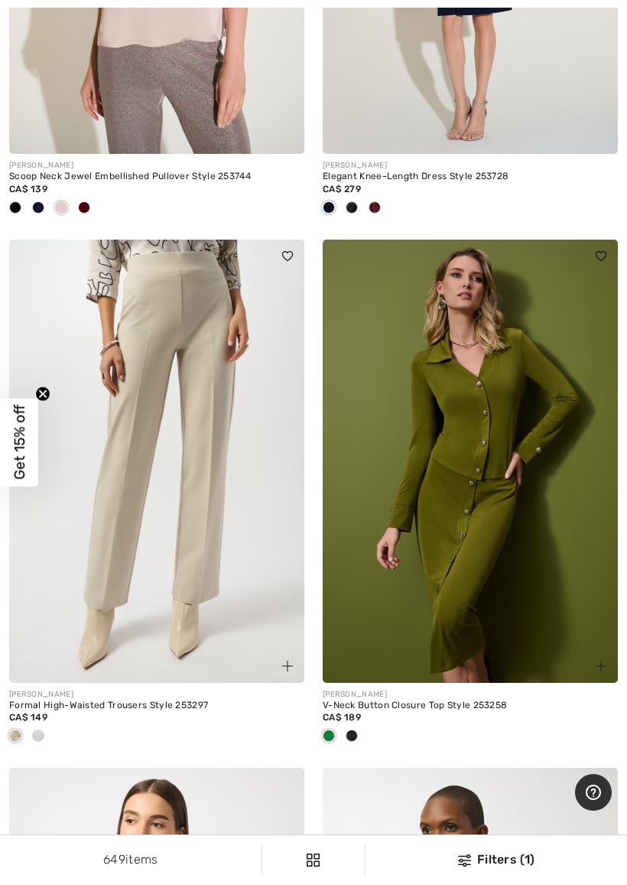
click at [37, 732] on span at bounding box center [38, 735] width 12 height 12
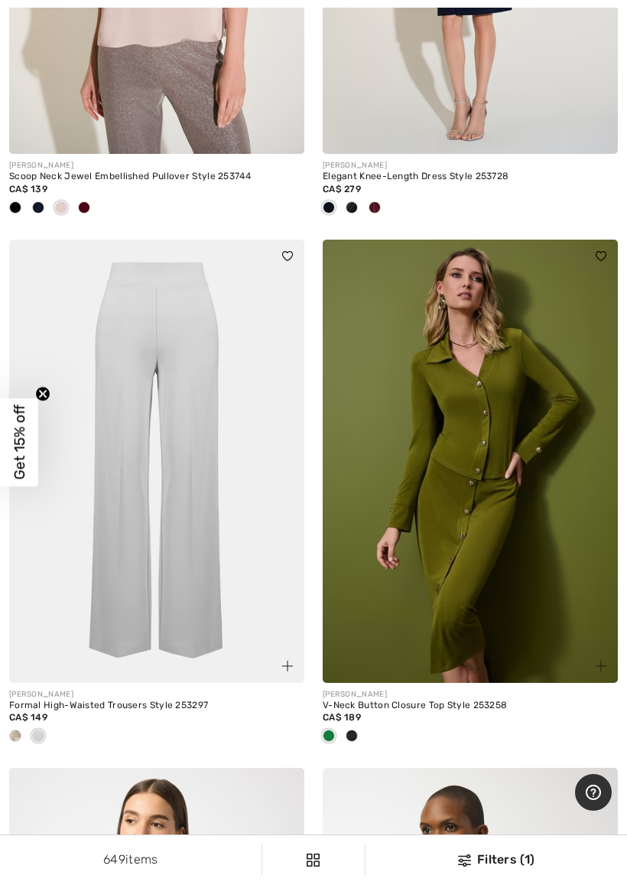
click at [200, 547] on img at bounding box center [156, 461] width 295 height 443
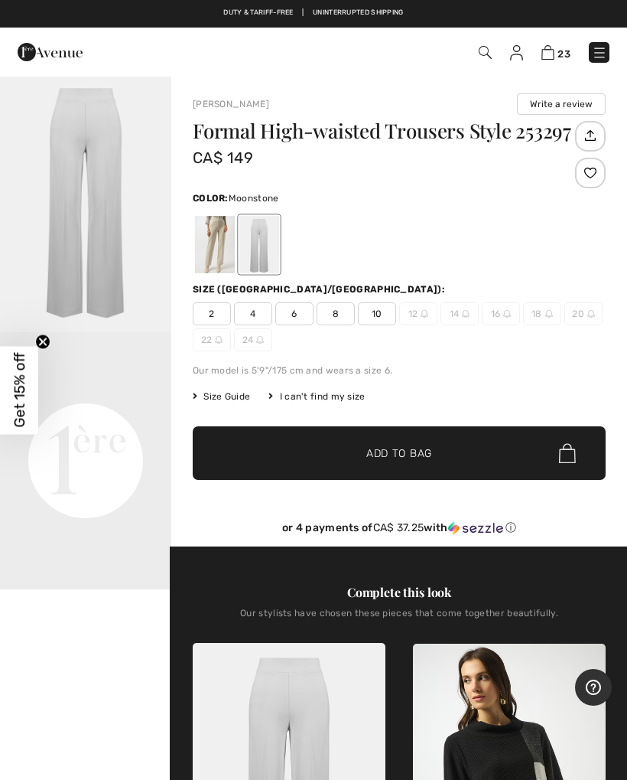
click at [227, 256] on div at bounding box center [215, 244] width 40 height 57
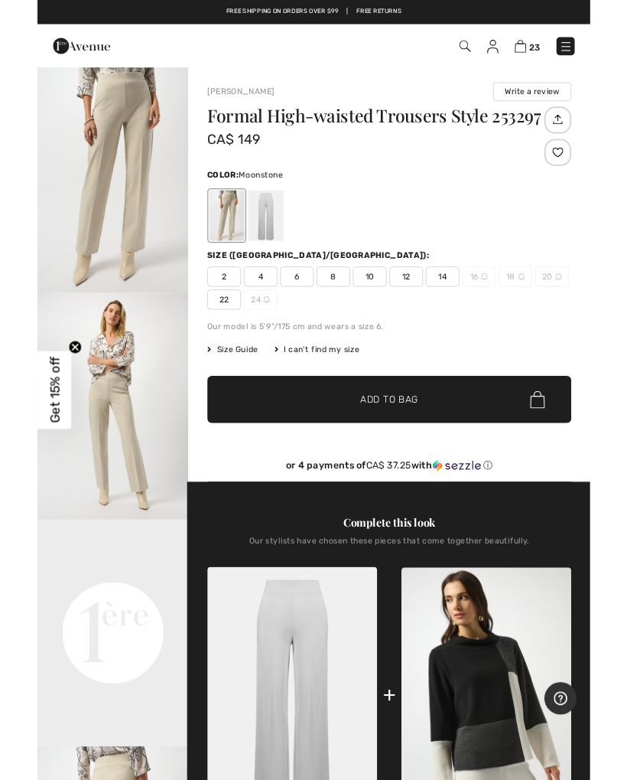
scroll to position [15, 0]
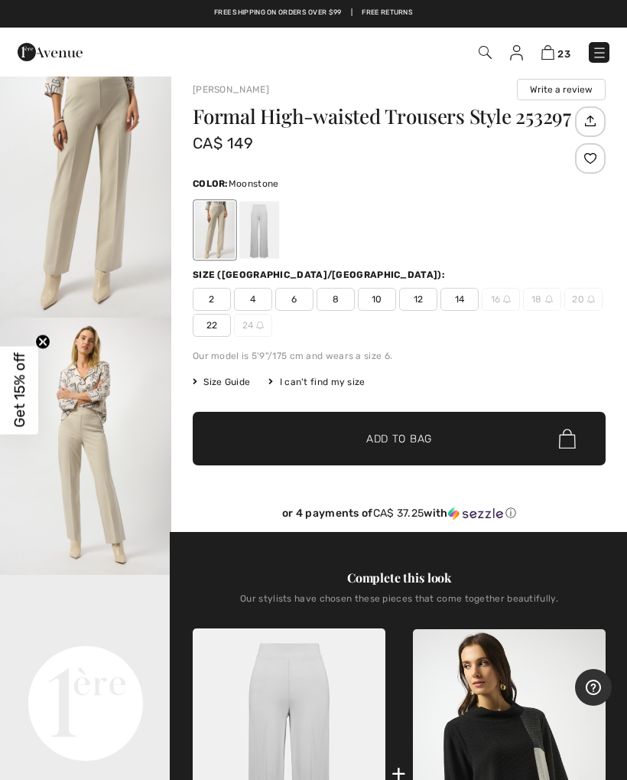
click at [279, 233] on div at bounding box center [260, 229] width 40 height 57
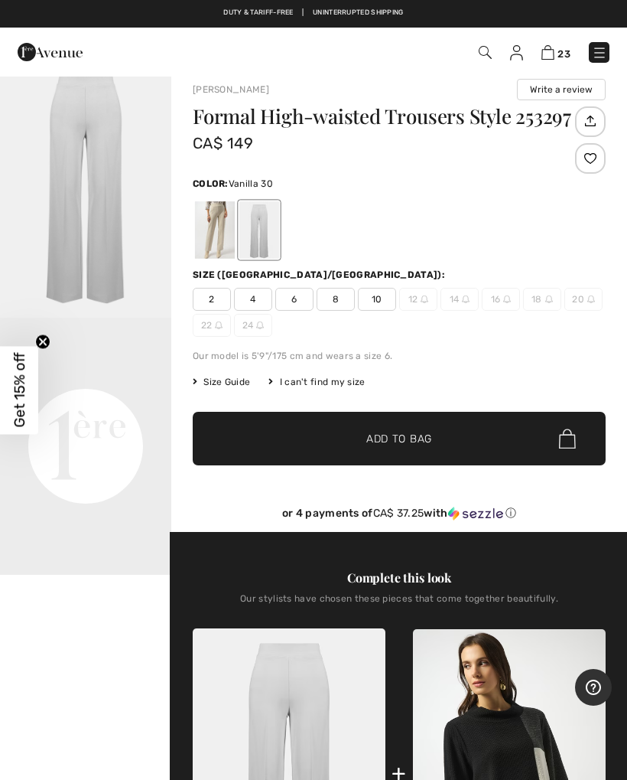
scroll to position [0, 0]
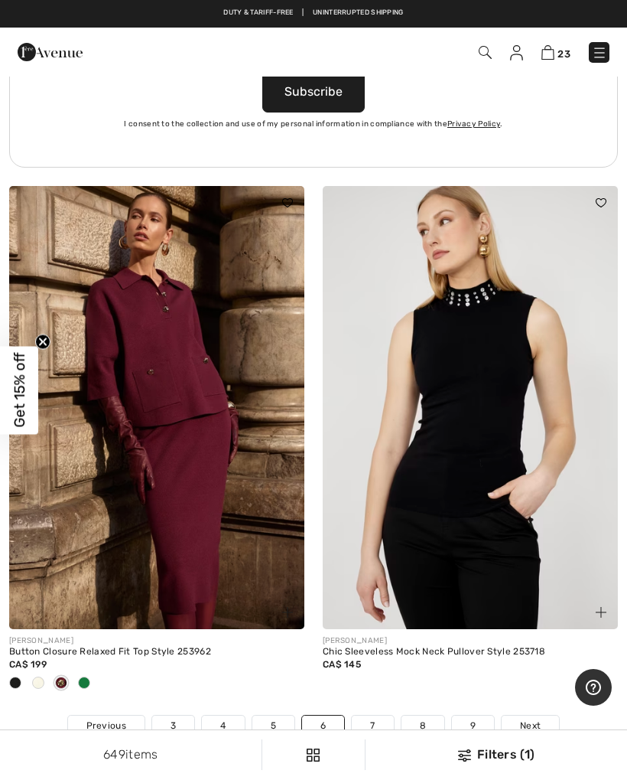
click at [288, 715] on link "5" at bounding box center [274, 725] width 42 height 20
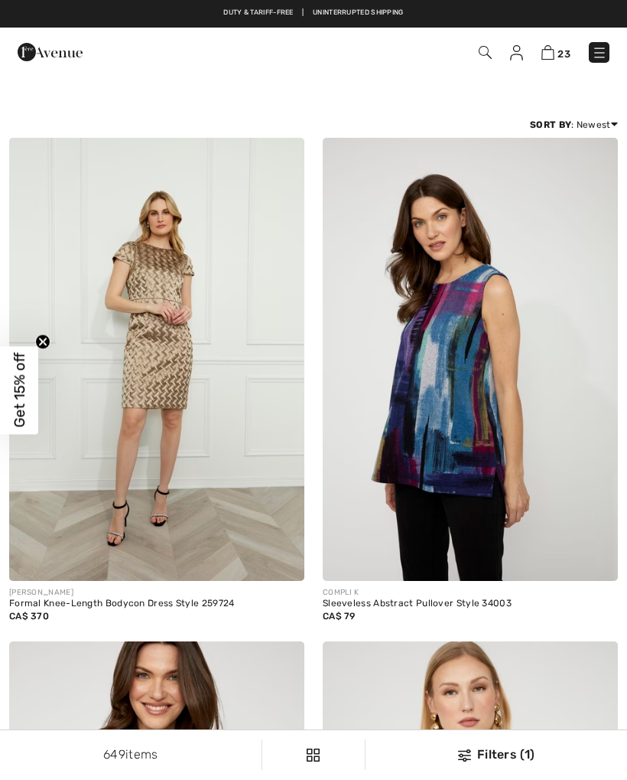
checkbox input "true"
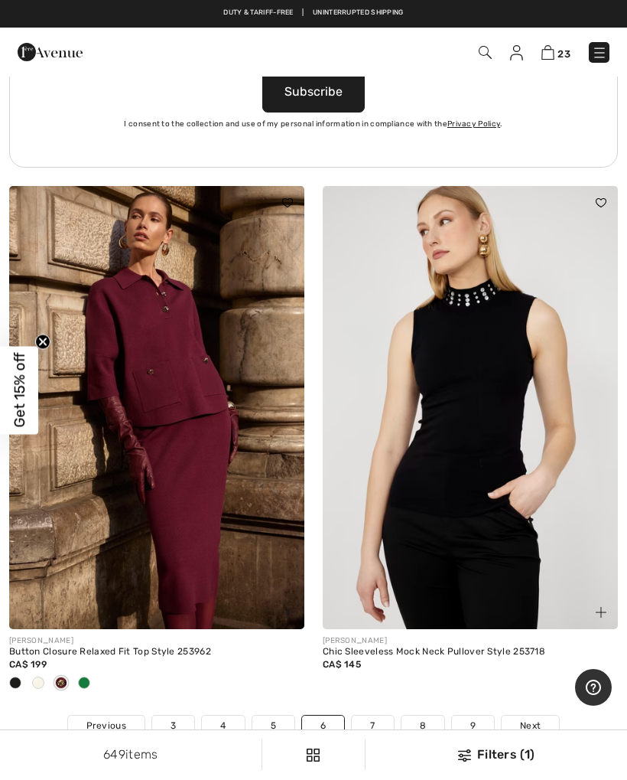
click at [314, 683] on div "FRANK LYMAN Chic Sleeveless Mock Neck Pullover Style 253718 CA$ 145" at bounding box center [471, 450] width 314 height 529
click at [284, 715] on link "5" at bounding box center [274, 725] width 42 height 20
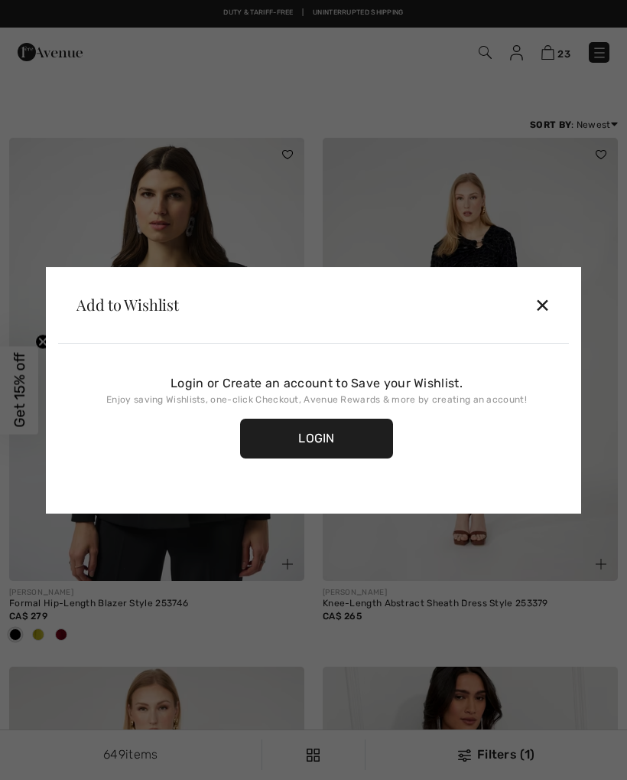
checkbox input "true"
click at [549, 292] on div "✕" at bounding box center [543, 304] width 16 height 32
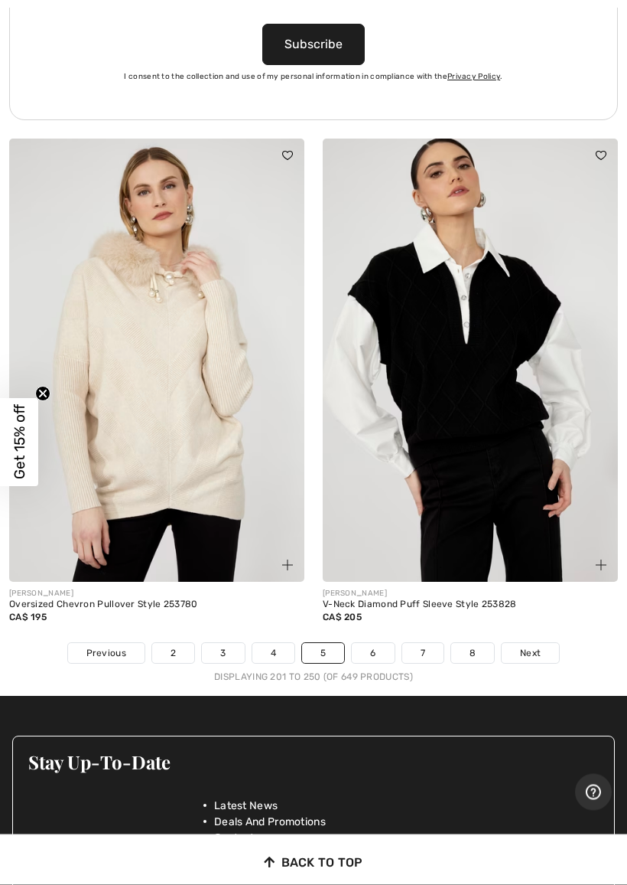
scroll to position [13053, 0]
click at [282, 643] on link "4" at bounding box center [274, 653] width 42 height 20
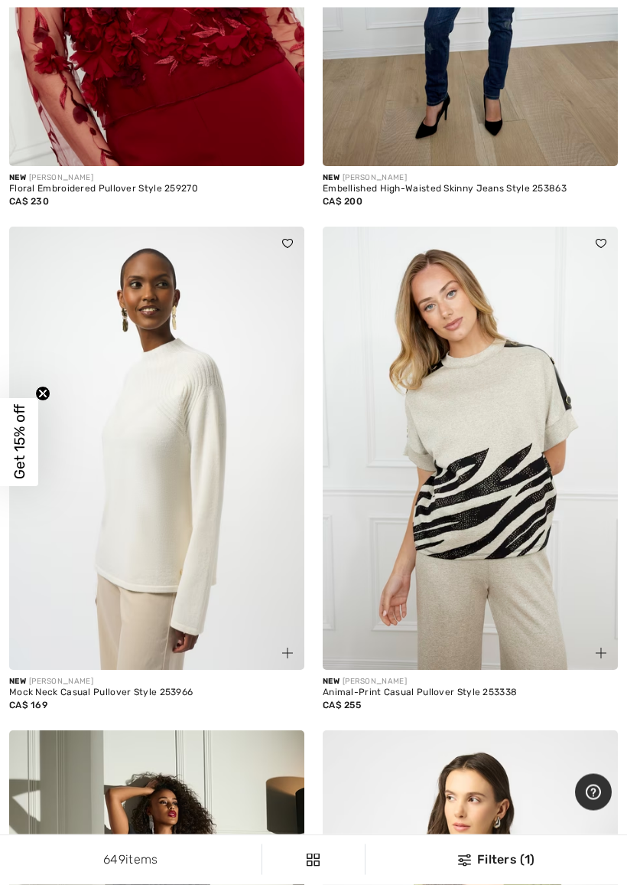
scroll to position [7419, 0]
click at [189, 490] on img at bounding box center [156, 447] width 295 height 443
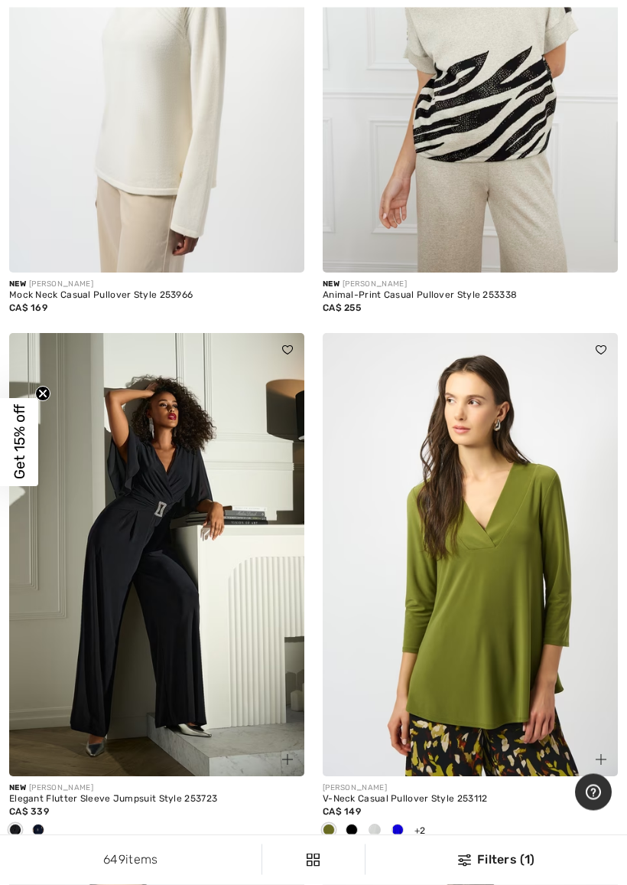
scroll to position [7817, 0]
click at [413, 779] on div "+2 6 Colors" at bounding box center [470, 830] width 295 height 25
click at [417, 779] on span "+2" at bounding box center [420, 830] width 11 height 11
click at [414, 779] on div "+2 6 Colors" at bounding box center [470, 830] width 295 height 25
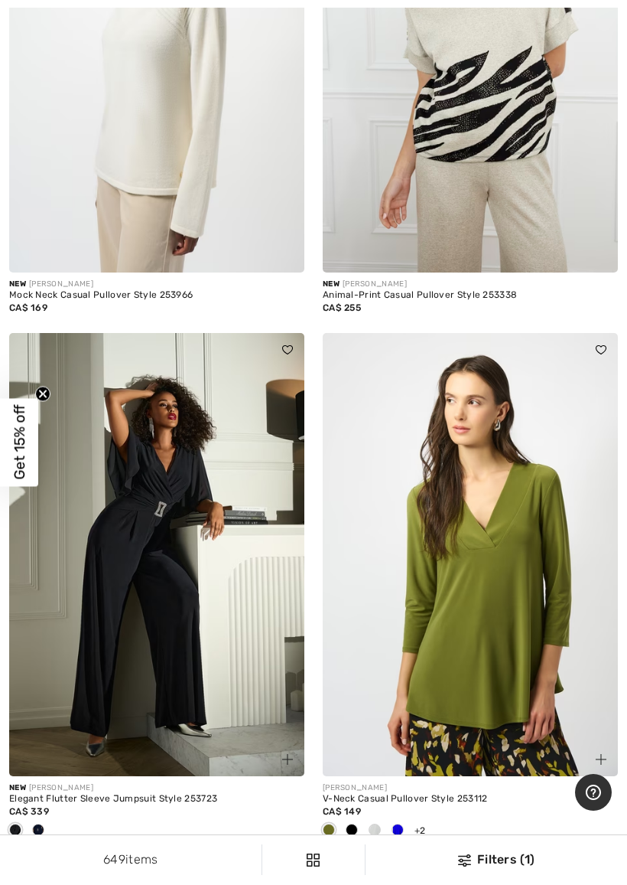
click at [419, 779] on div "+2 6 Colors" at bounding box center [420, 830] width 11 height 14
click at [507, 690] on img at bounding box center [470, 554] width 295 height 443
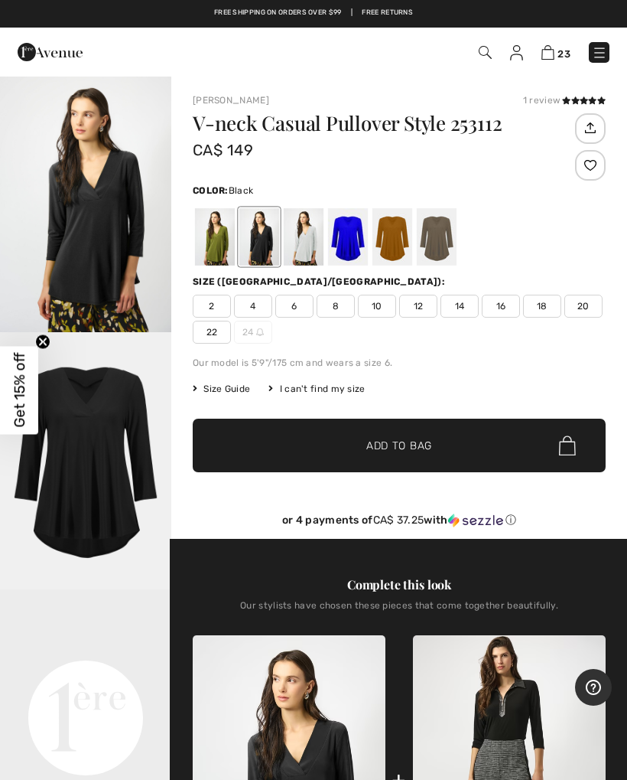
click at [226, 252] on div at bounding box center [215, 236] width 40 height 57
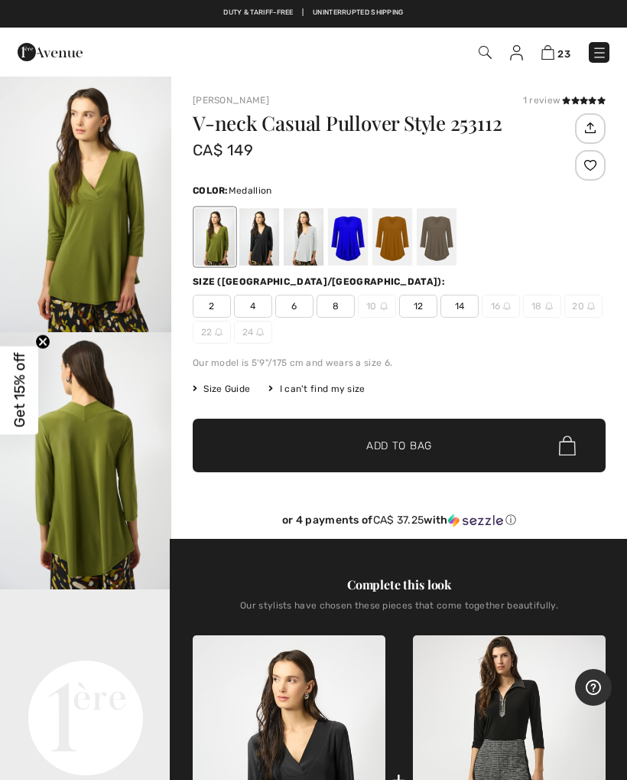
click at [404, 243] on div at bounding box center [393, 236] width 40 height 57
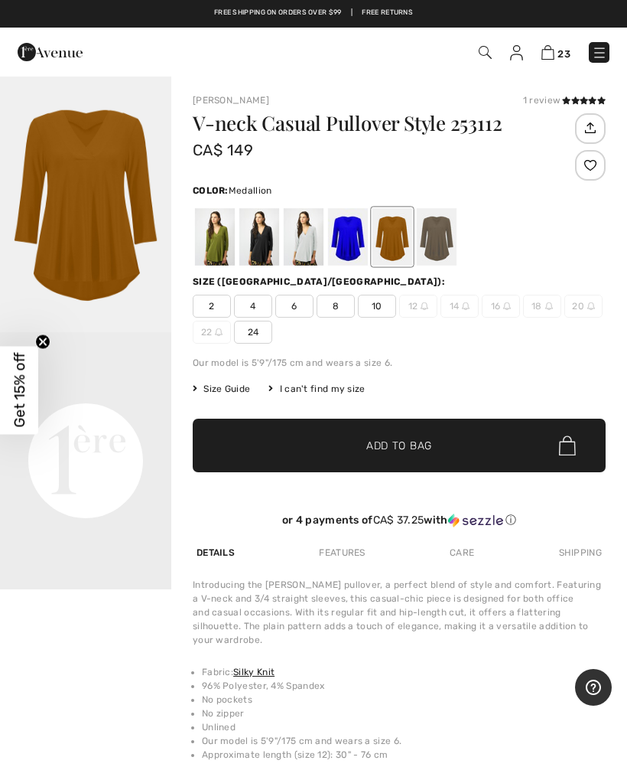
click at [447, 239] on div at bounding box center [437, 236] width 40 height 57
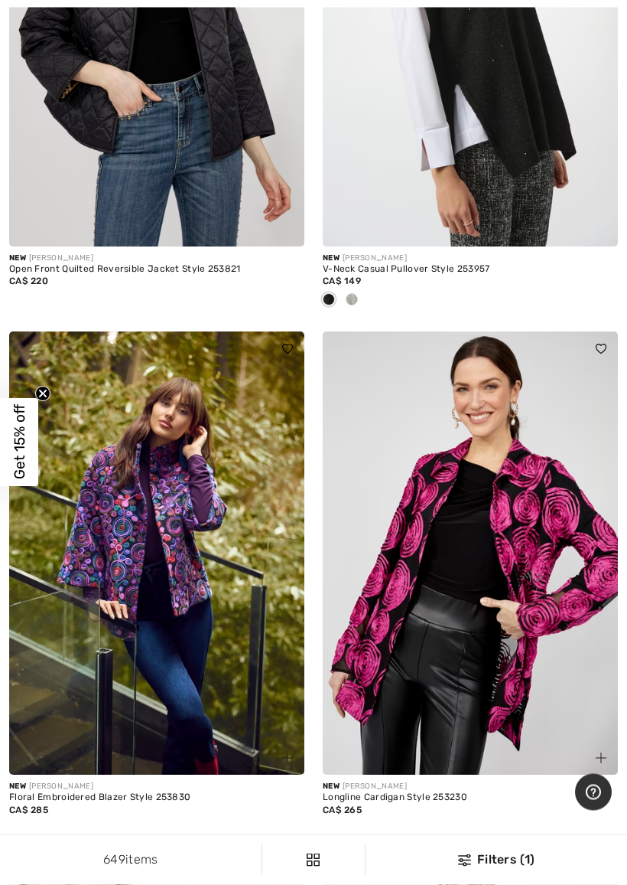
scroll to position [10541, 0]
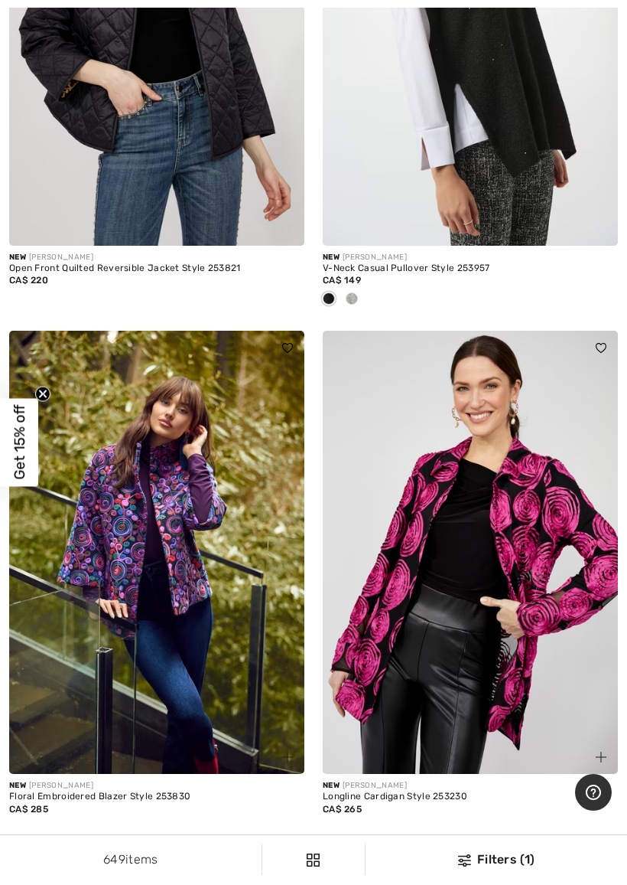
click at [364, 287] on div at bounding box center [470, 299] width 295 height 25
click at [363, 287] on div at bounding box center [470, 299] width 295 height 25
click at [500, 180] on img at bounding box center [470, 24] width 295 height 443
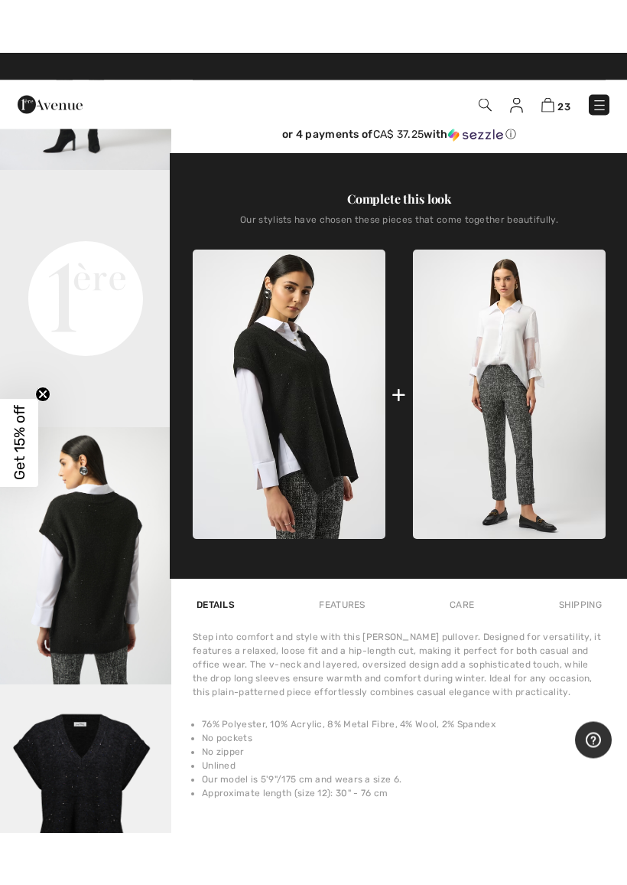
scroll to position [470, 0]
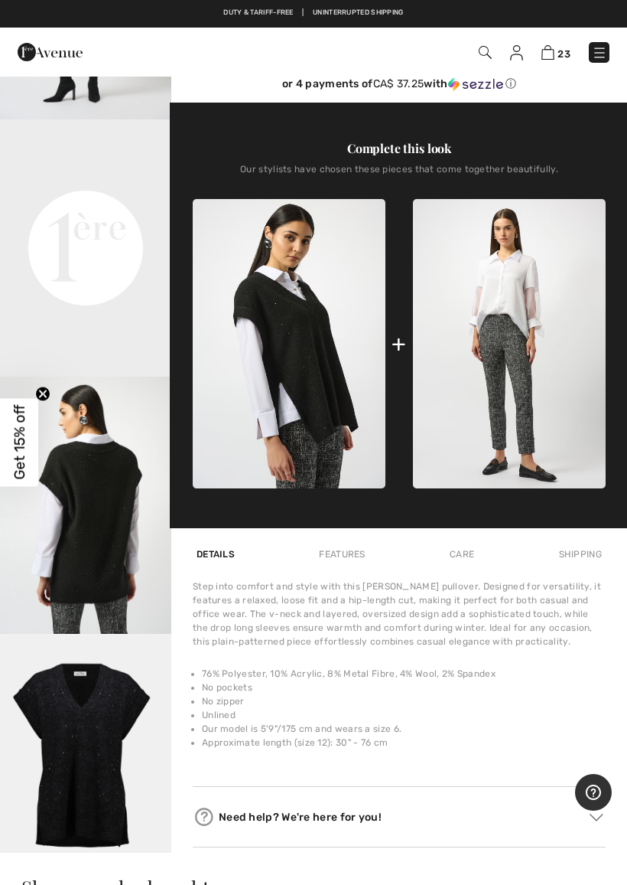
click at [339, 390] on img at bounding box center [289, 343] width 193 height 289
click at [367, 426] on img at bounding box center [289, 343] width 193 height 289
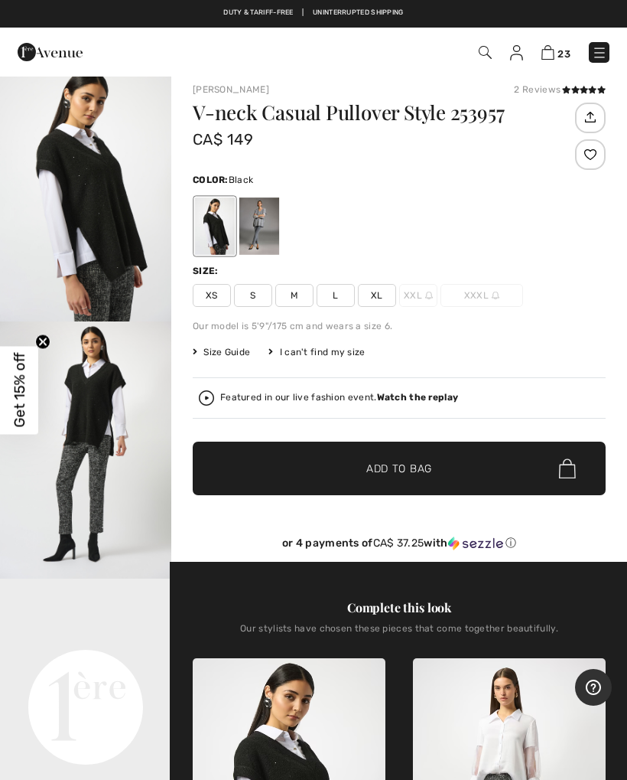
scroll to position [0, 0]
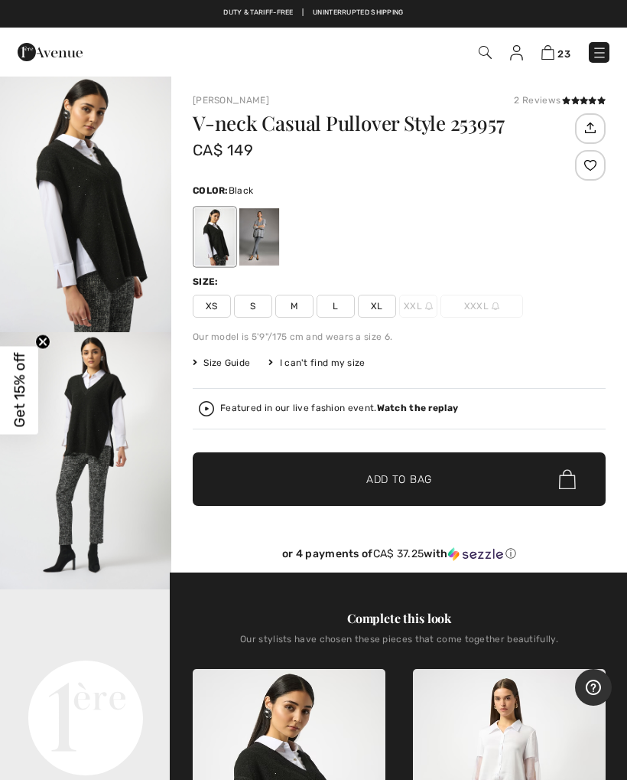
click at [274, 224] on div at bounding box center [260, 236] width 40 height 57
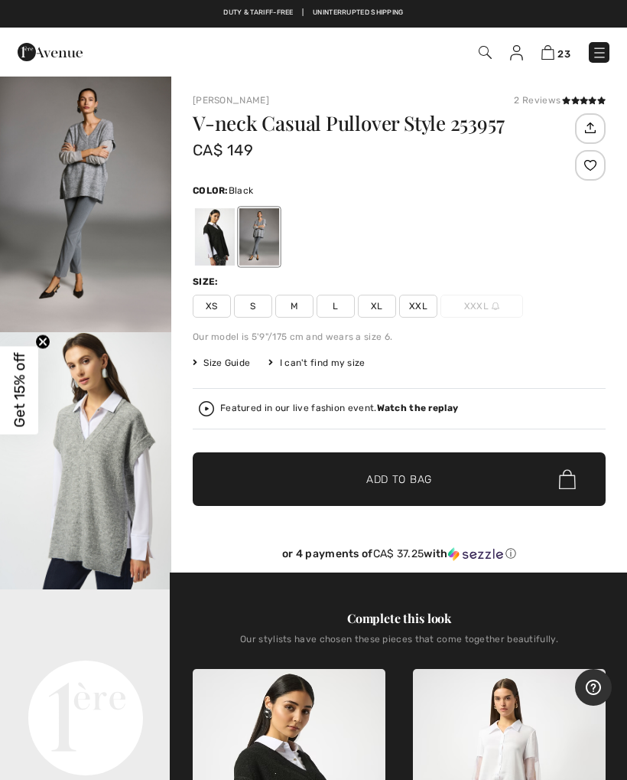
click at [230, 241] on div at bounding box center [215, 236] width 40 height 57
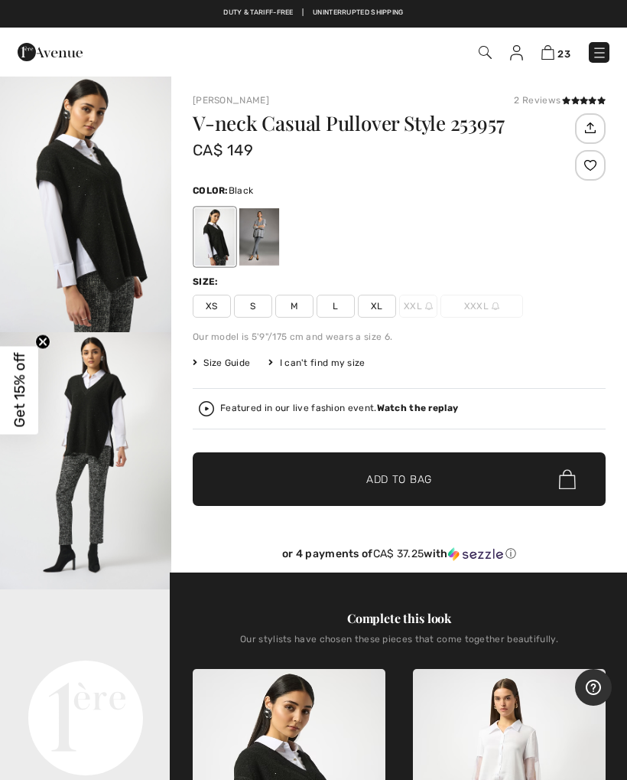
click at [218, 406] on div "Featured in our live fashion event. Watch the replay" at bounding box center [399, 408] width 401 height 15
